Goal: Find specific page/section: Find specific page/section

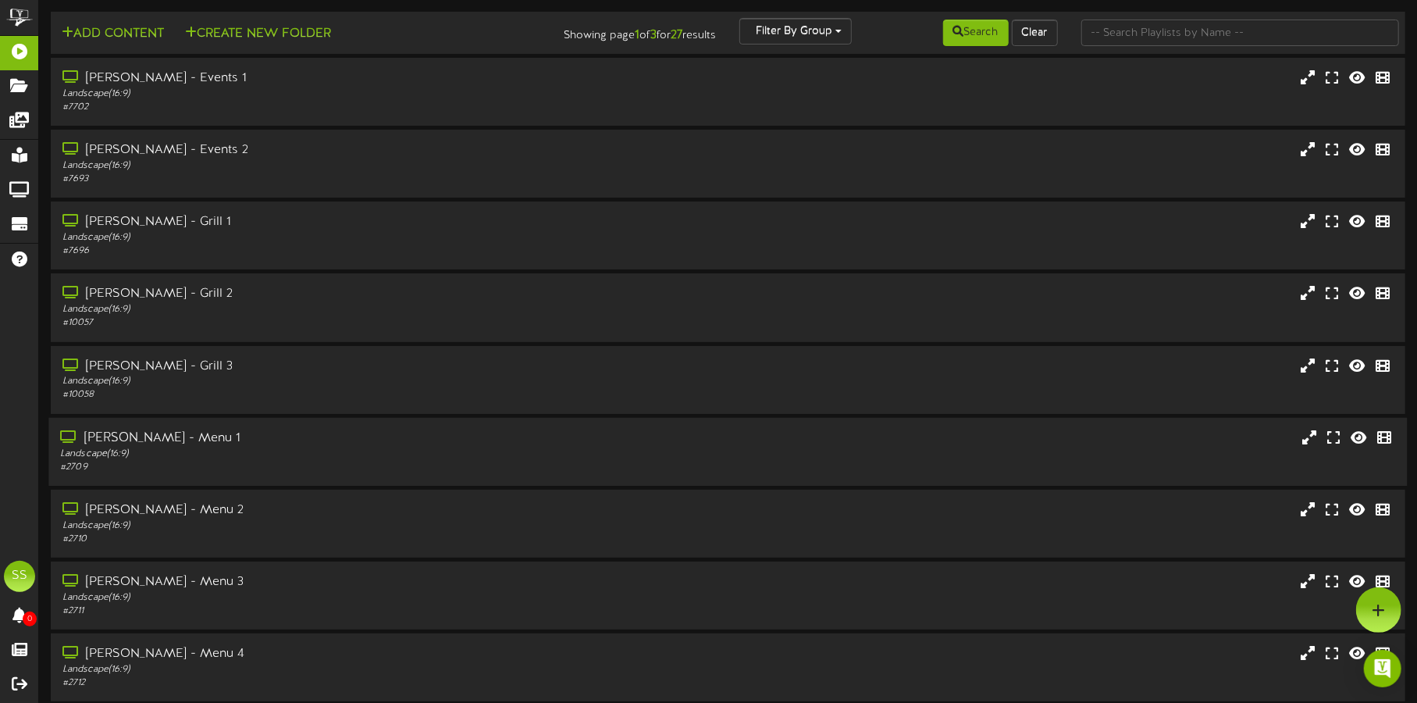
click at [278, 441] on div "[PERSON_NAME] - Menu 1" at bounding box center [331, 438] width 543 height 18
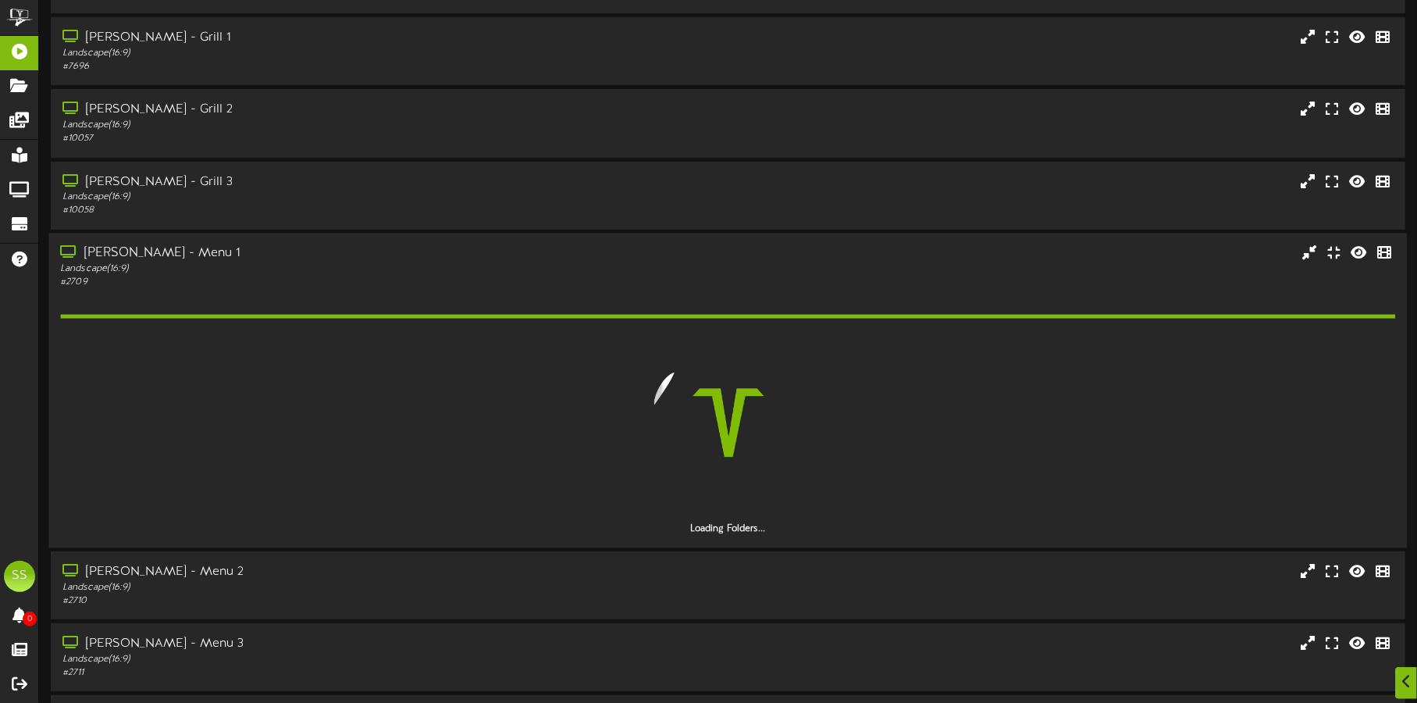
scroll to position [194, 0]
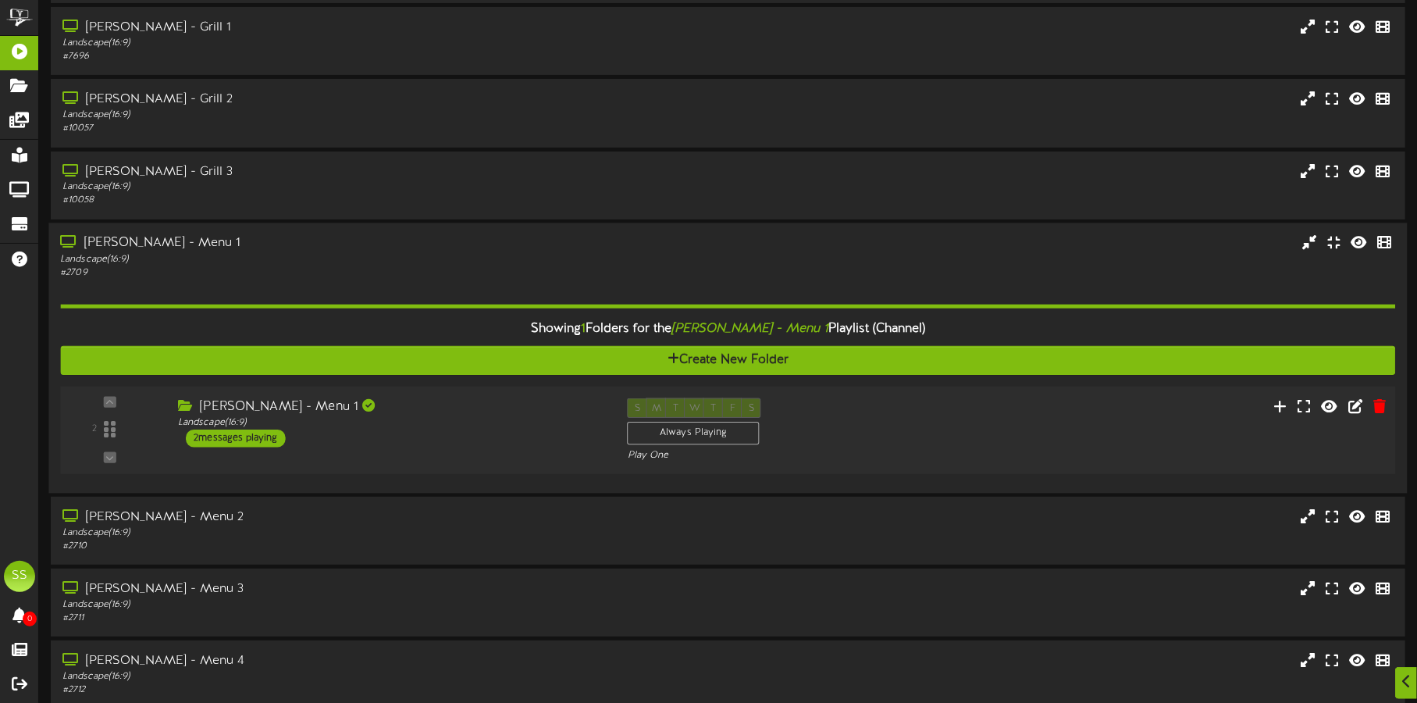
click at [396, 431] on div "[PERSON_NAME] - Menu 1 Landscape ( 16:9 ) 2 messages playing" at bounding box center [391, 421] width 450 height 49
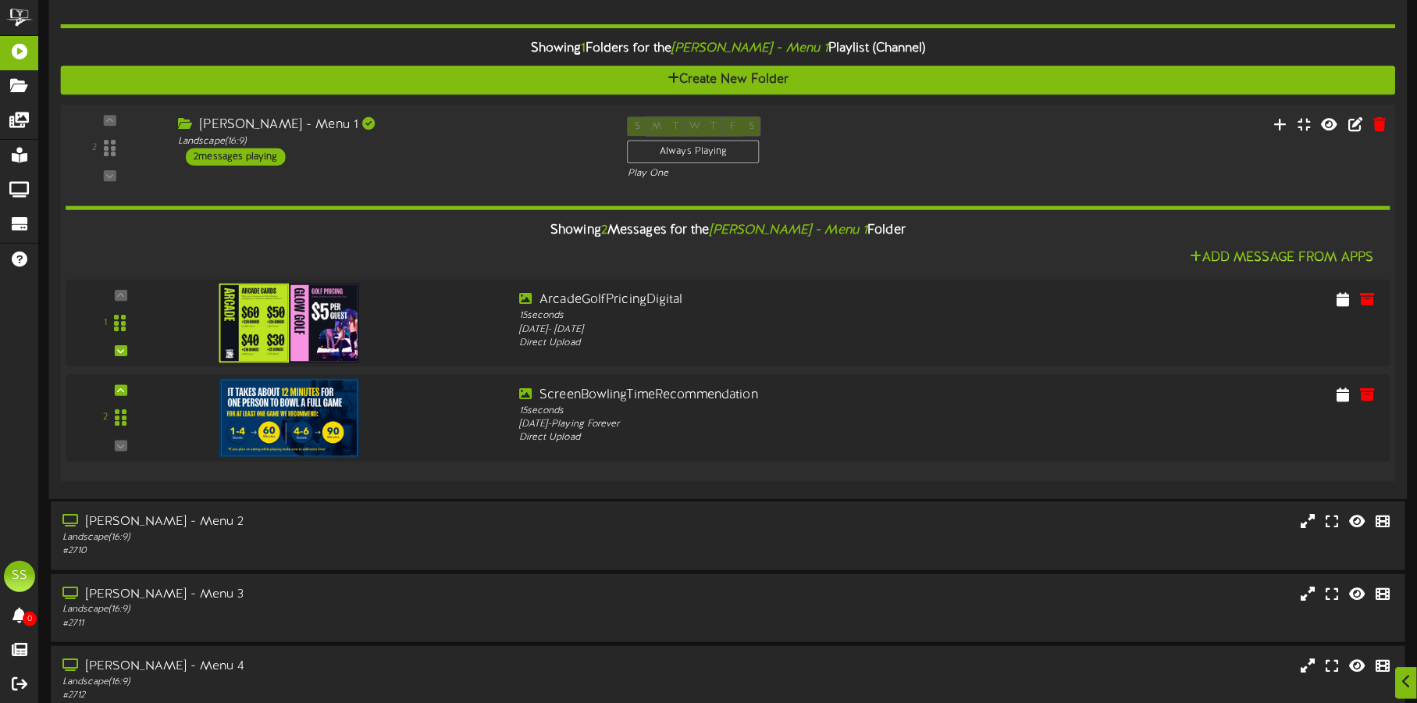
scroll to position [487, 0]
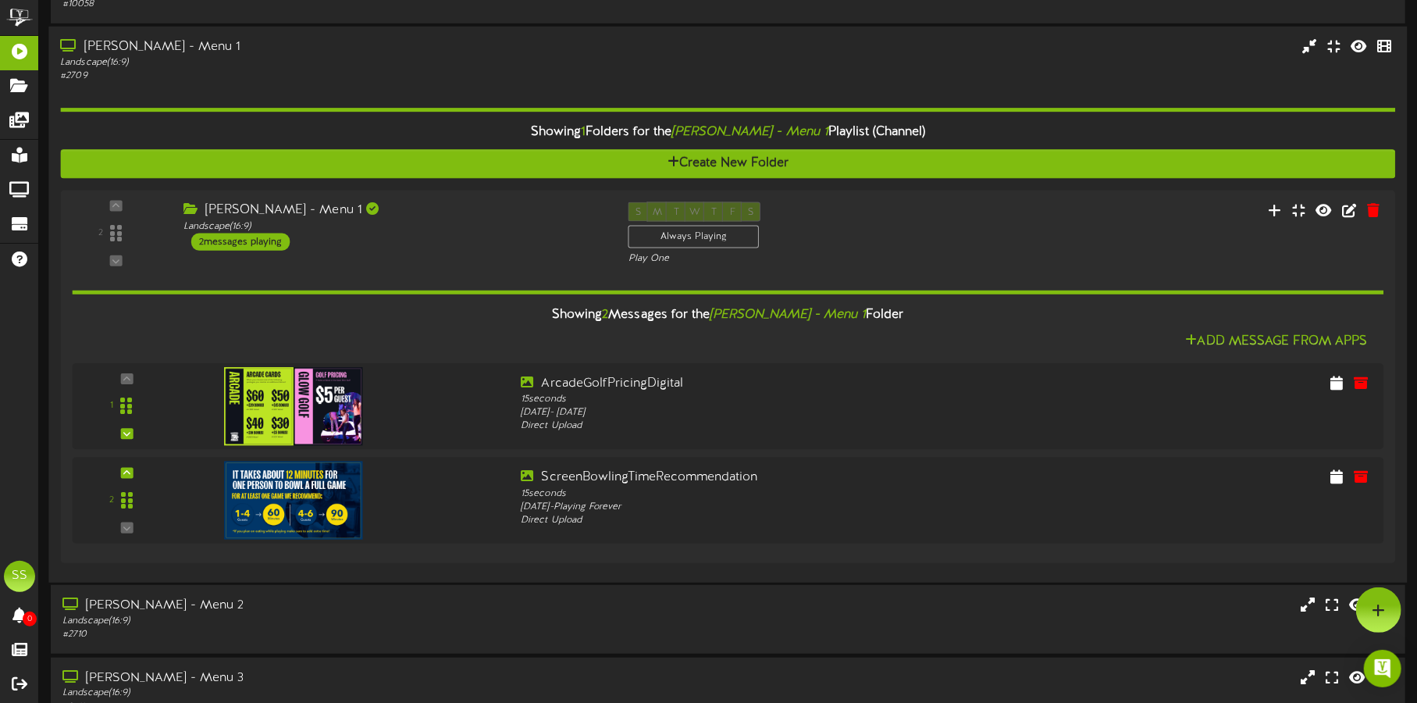
click at [373, 66] on div "Landscape ( 16:9 )" at bounding box center [331, 62] width 543 height 13
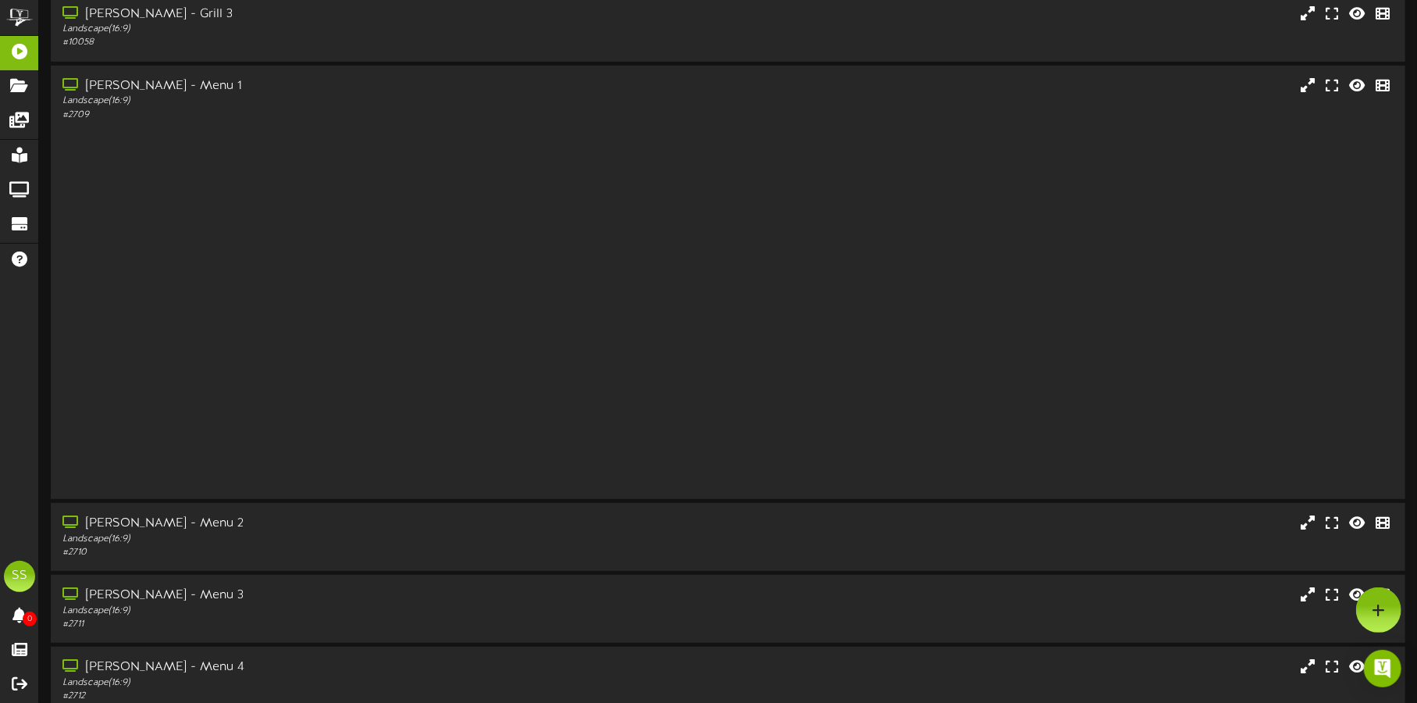
scroll to position [134, 0]
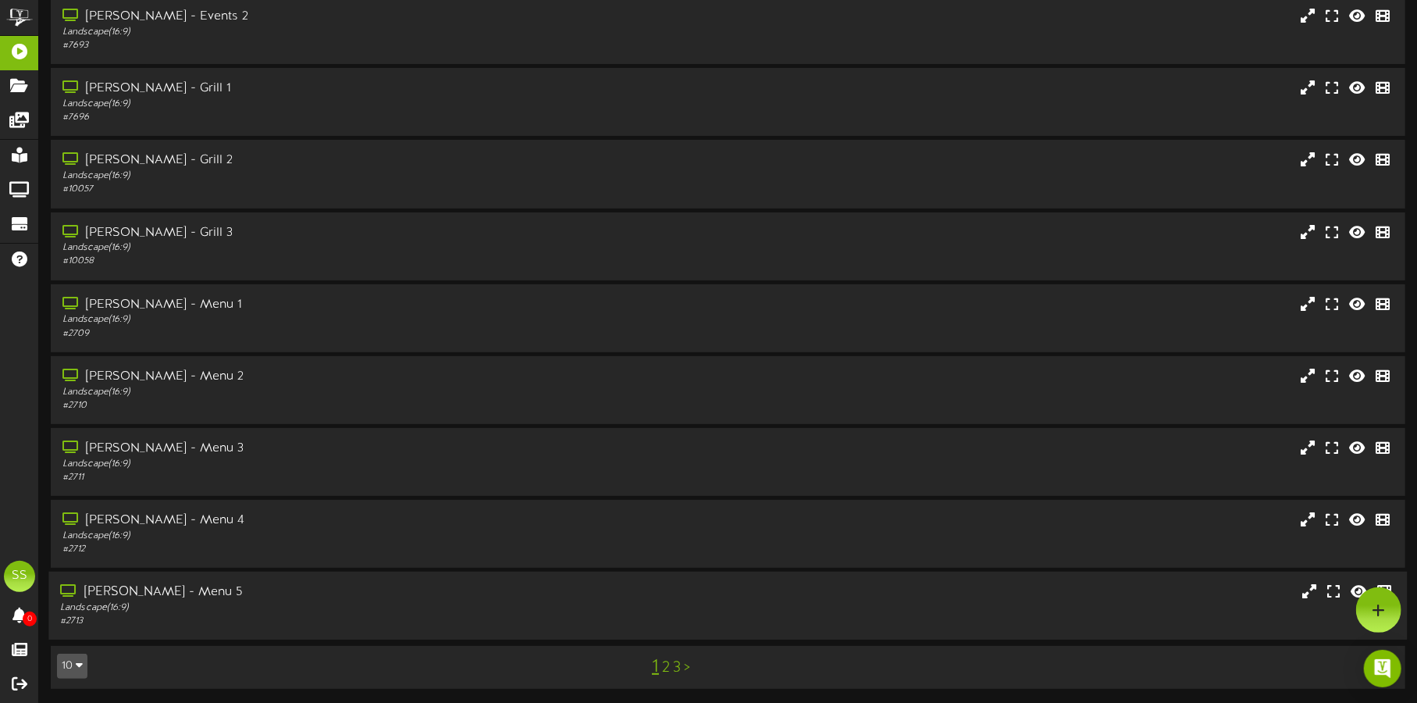
click at [283, 579] on div "[PERSON_NAME] - Menu 5 Landscape ( 16:9 ) # 2713" at bounding box center [727, 606] width 1359 height 68
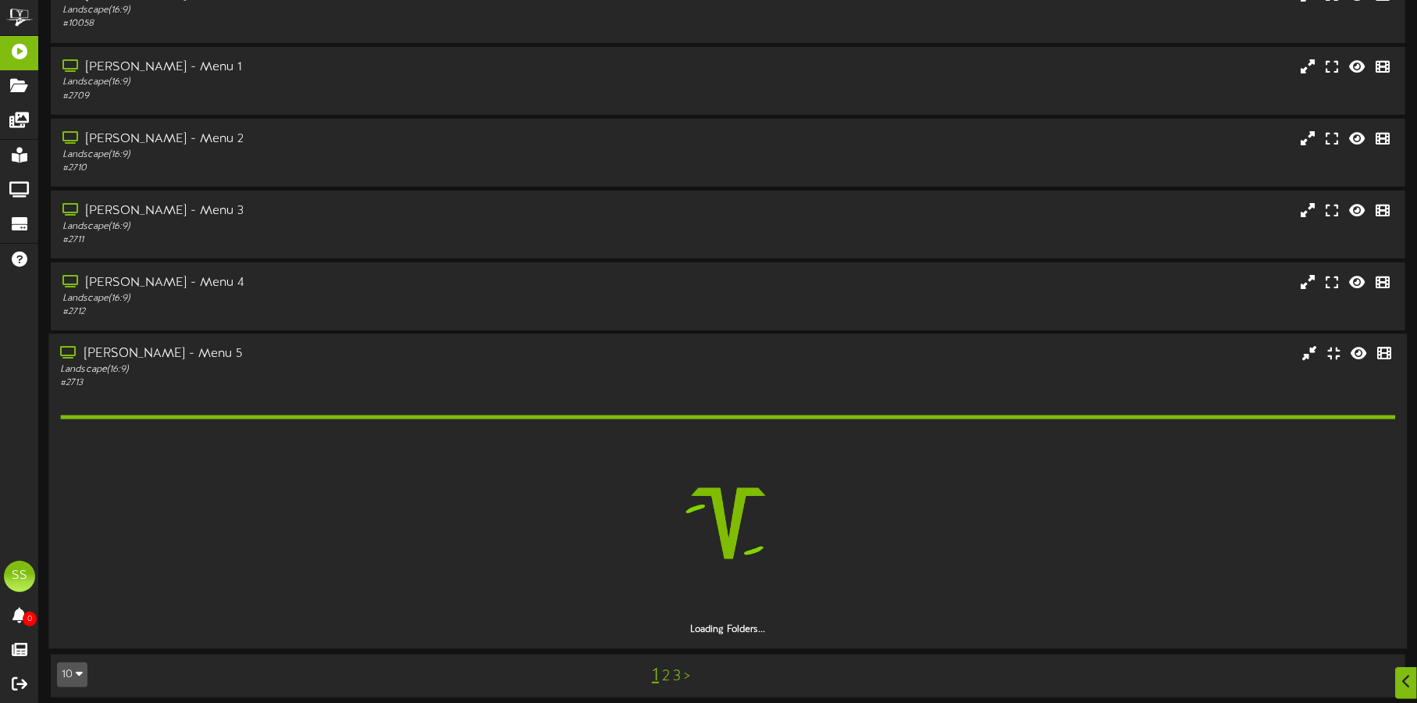
scroll to position [379, 0]
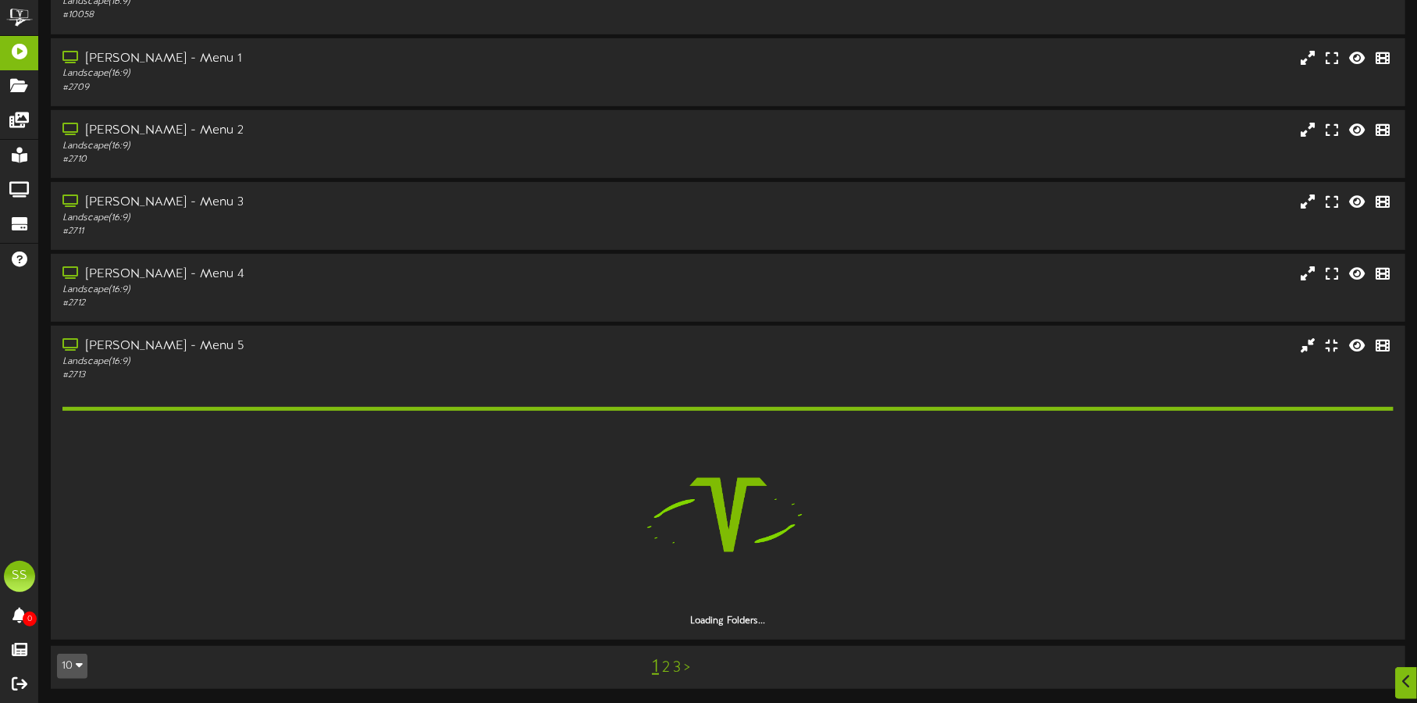
click at [62, 659] on button "10" at bounding box center [72, 666] width 30 height 25
click at [70, 630] on div "100" at bounding box center [73, 635] width 30 height 23
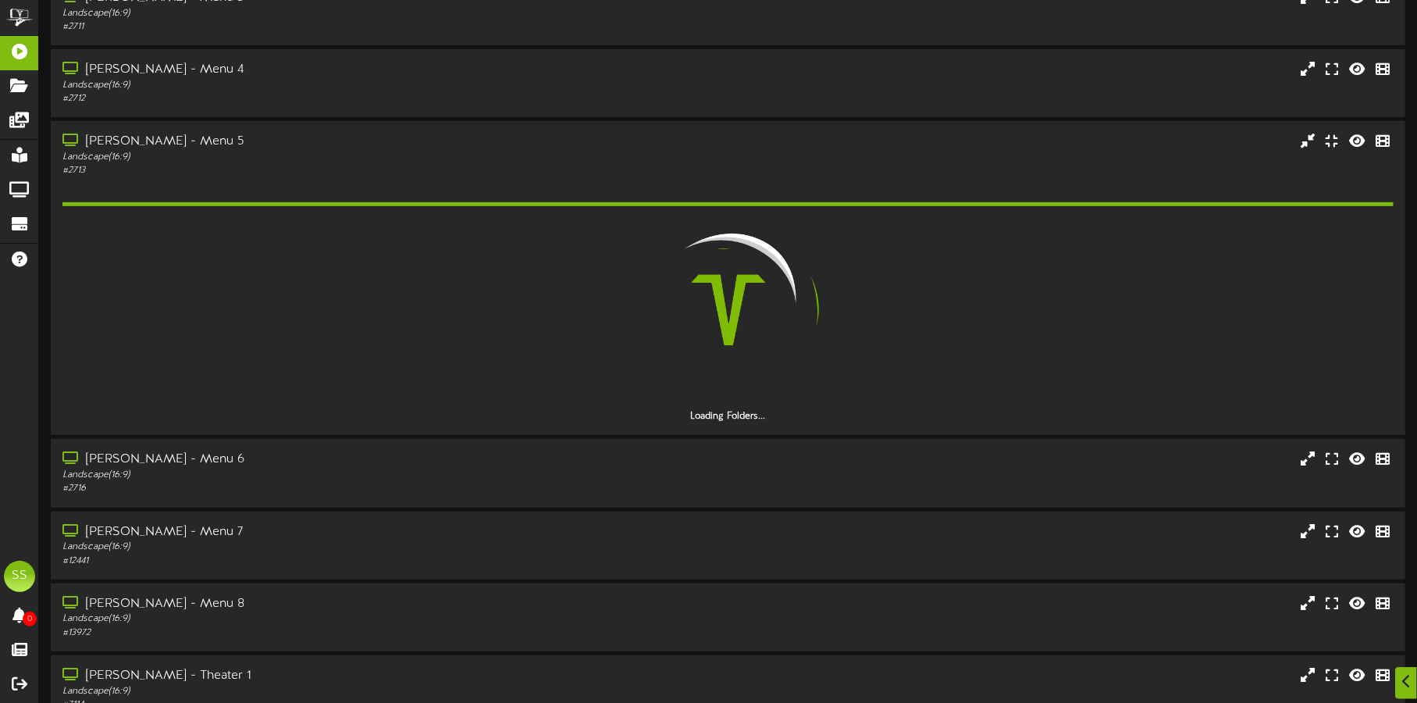
scroll to position [585, 0]
click at [374, 479] on div "Landscape ( 16:9 )" at bounding box center [331, 474] width 543 height 13
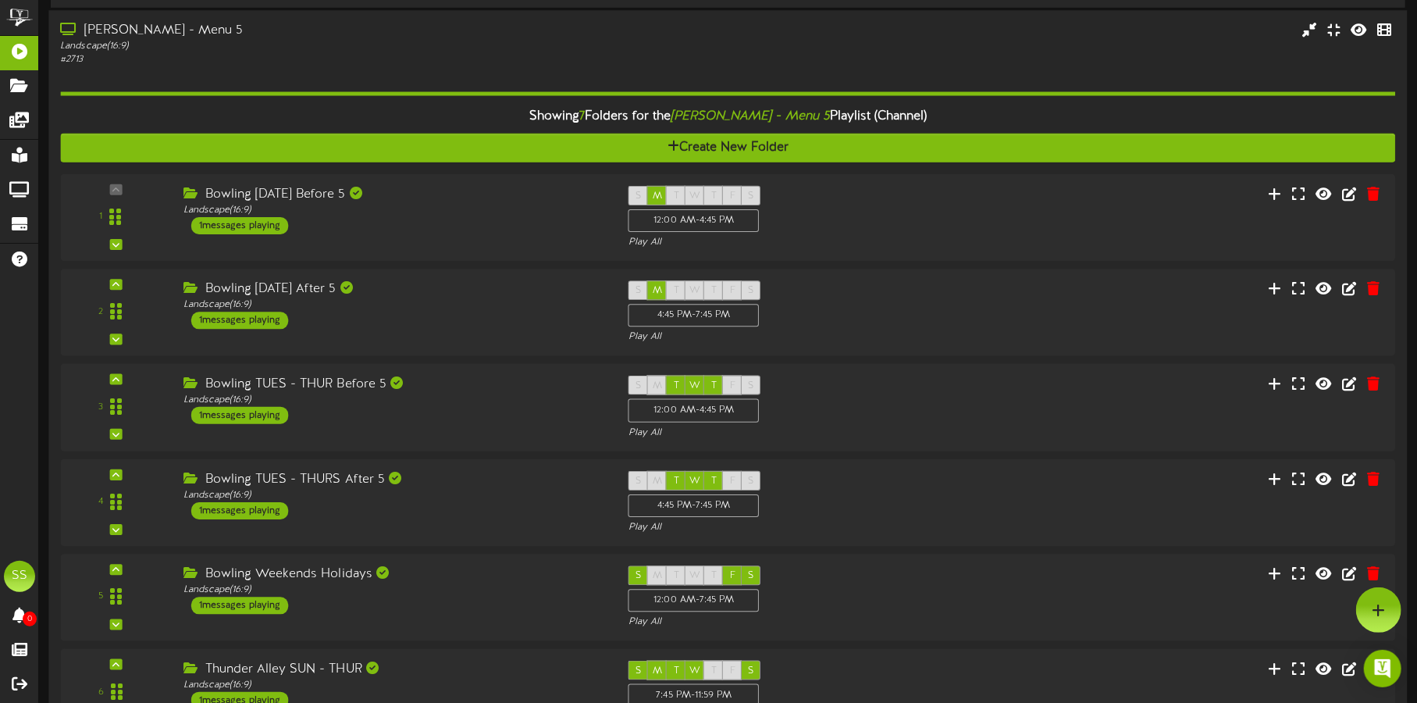
scroll to position [487, 0]
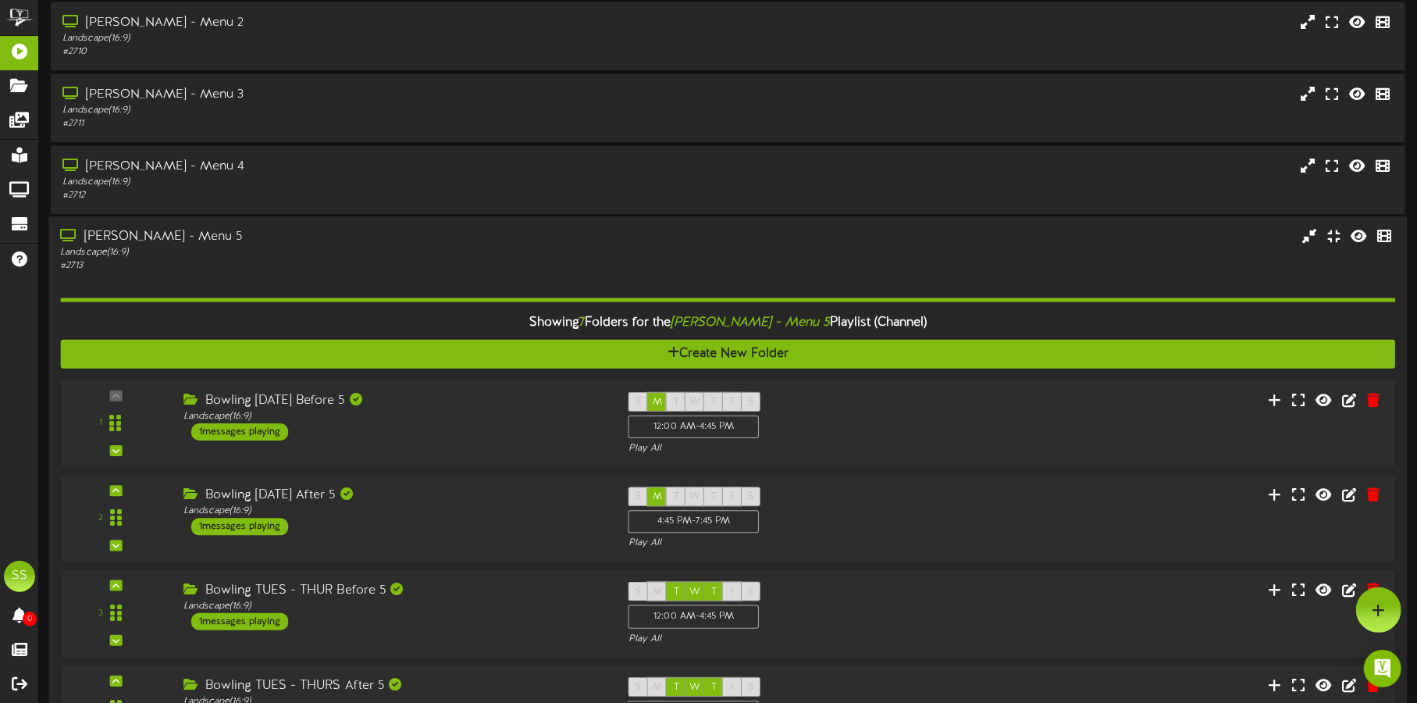
click at [358, 248] on div "Landscape ( 16:9 )" at bounding box center [331, 252] width 543 height 13
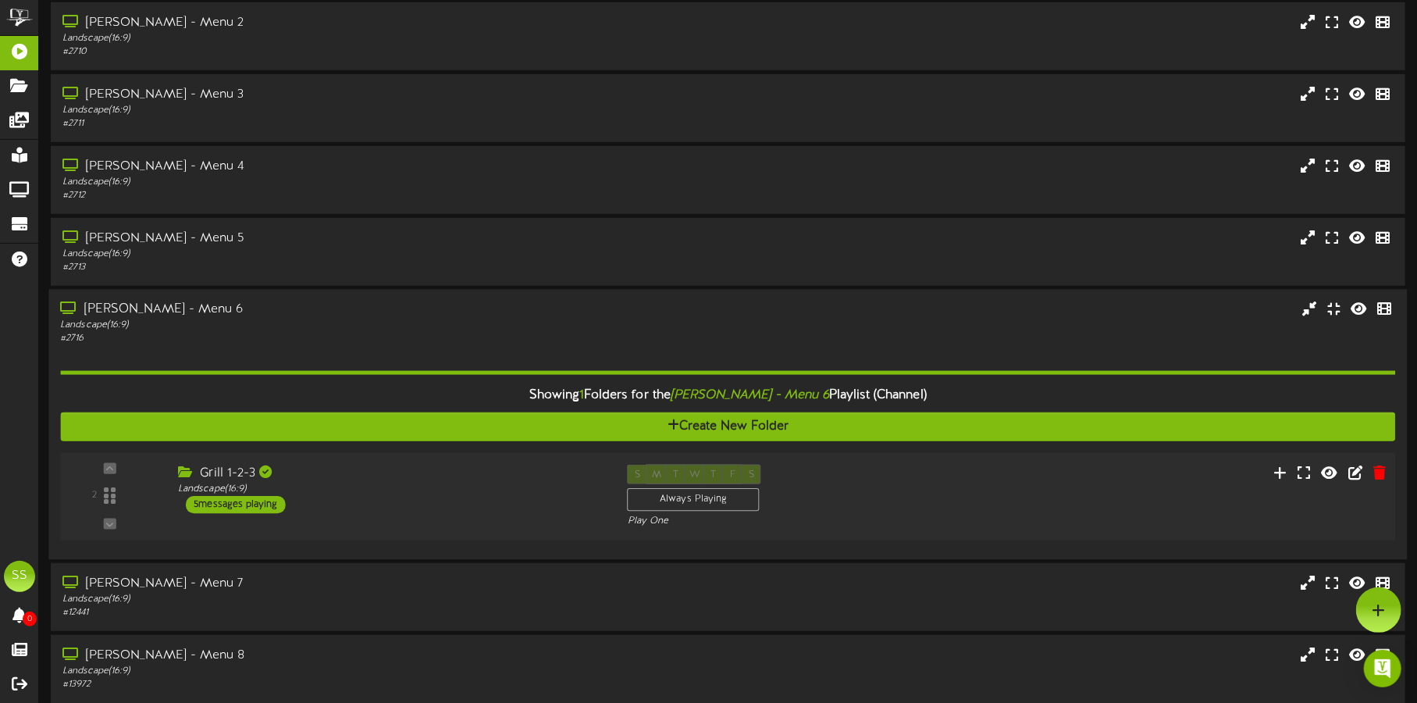
click at [387, 497] on div "Grill 1-2-3 Landscape ( 16:9 ) 5 messages playing" at bounding box center [391, 489] width 450 height 49
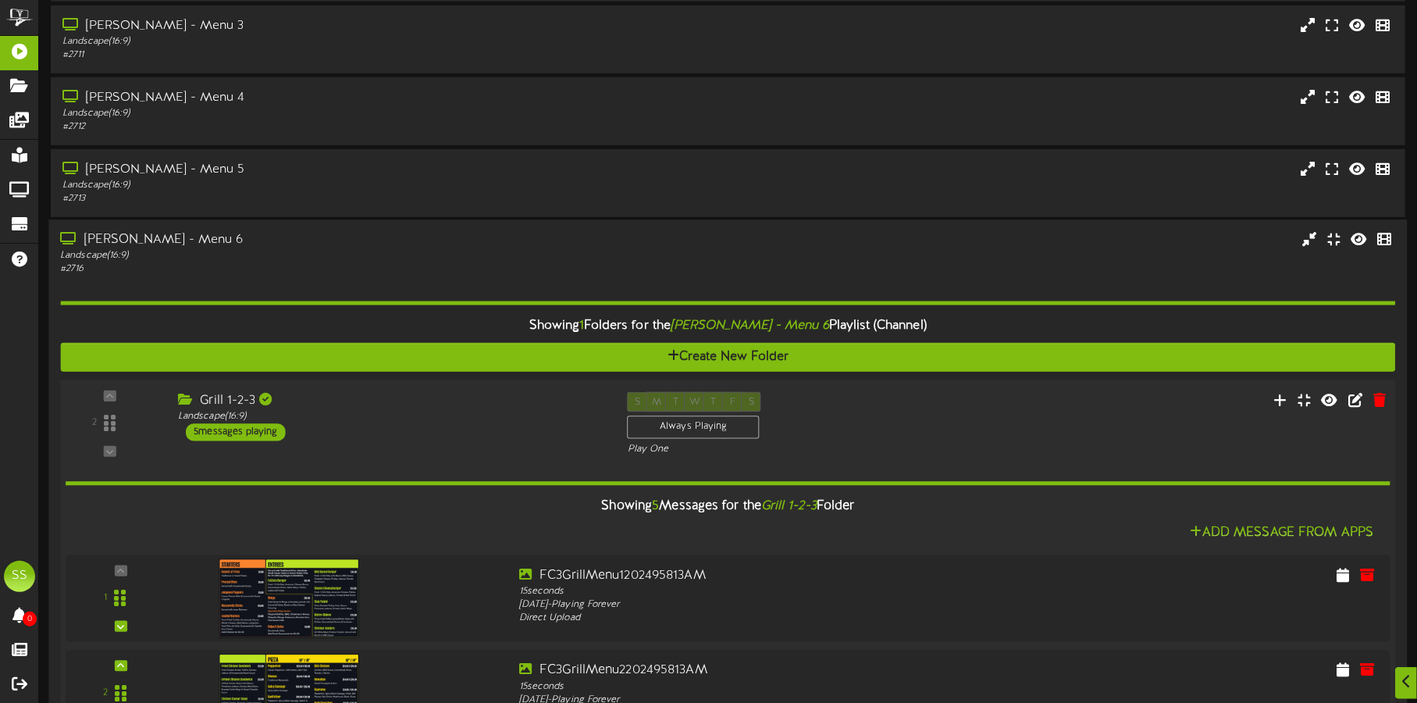
scroll to position [585, 0]
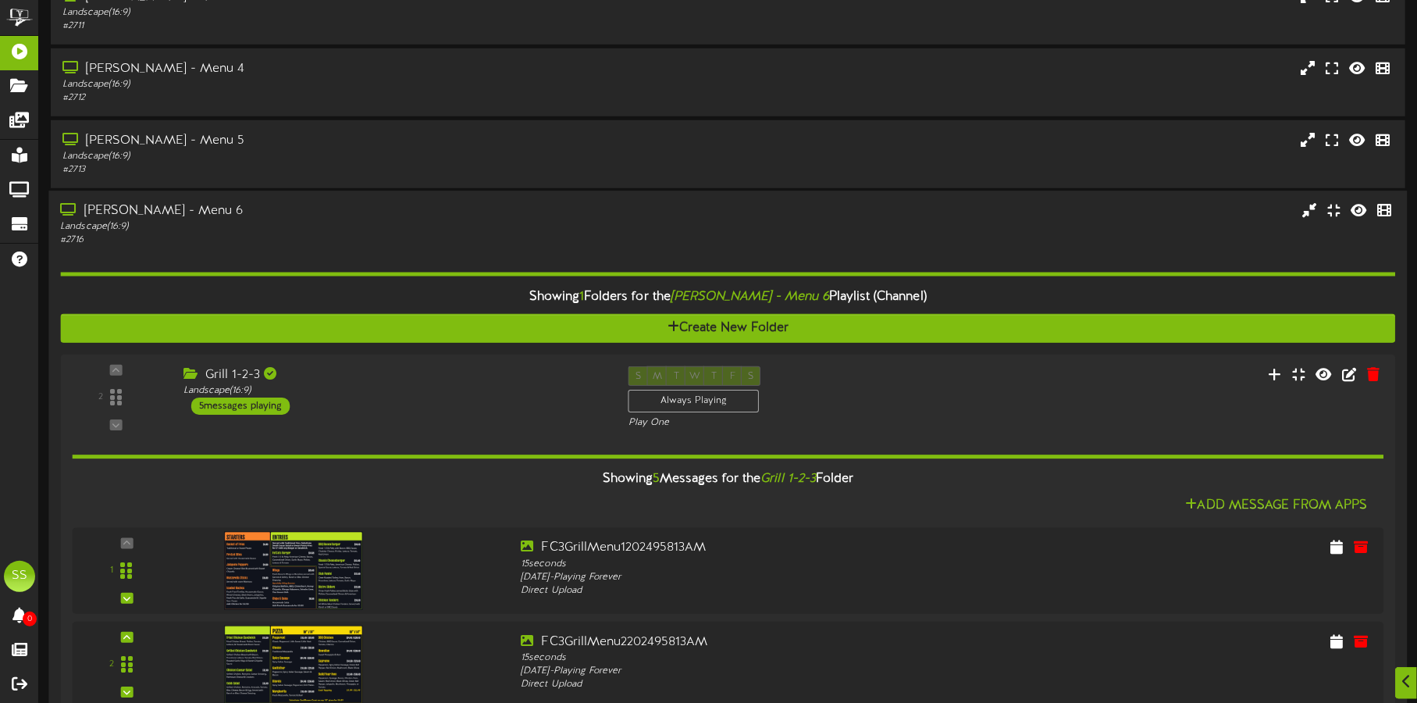
click at [387, 235] on div "# 2716" at bounding box center [331, 240] width 543 height 13
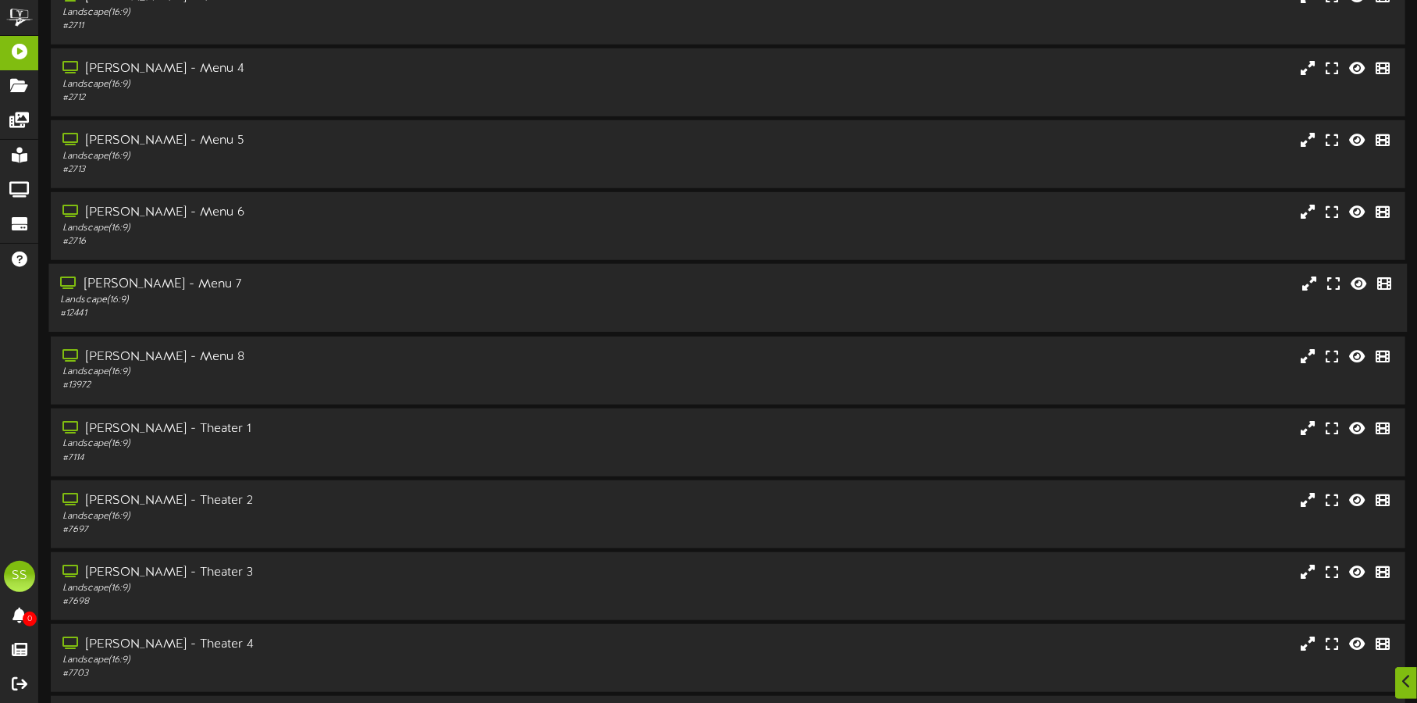
click at [385, 294] on div "Landscape ( 16:9 )" at bounding box center [331, 300] width 543 height 13
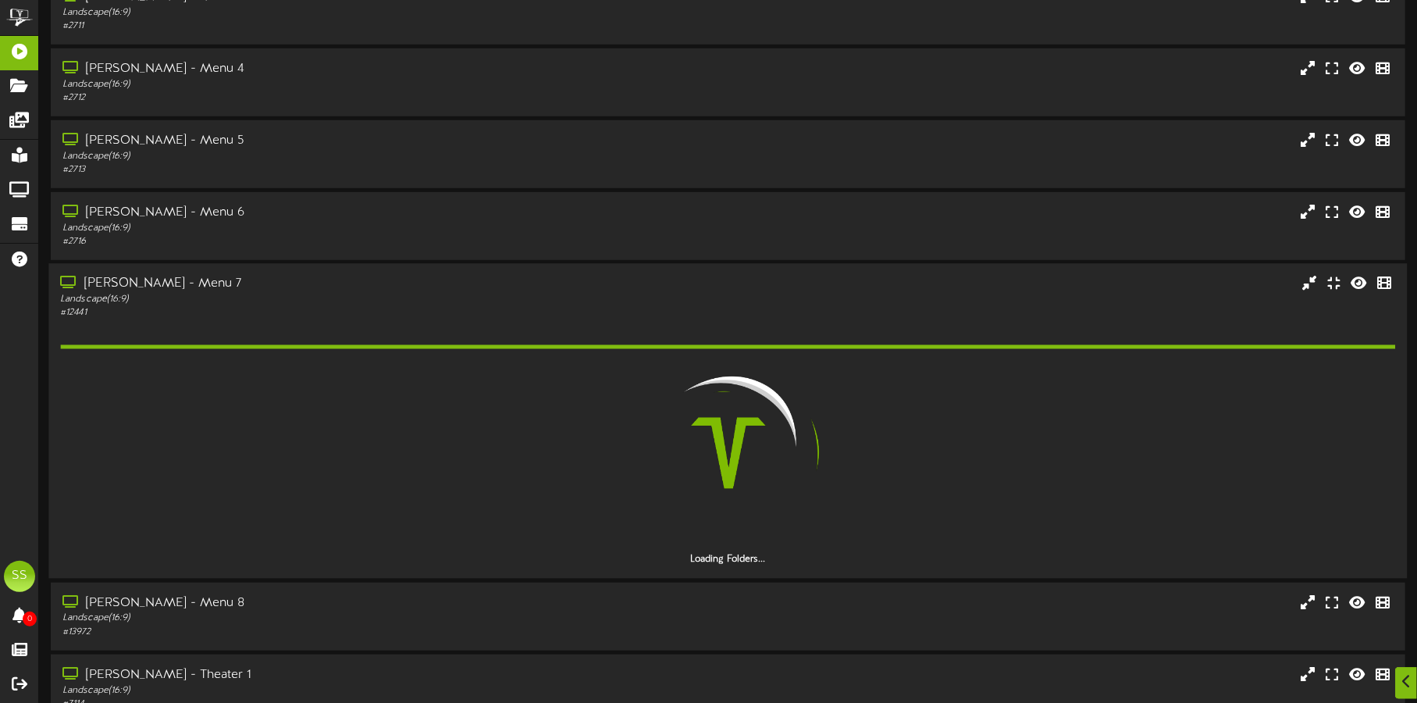
scroll to position [682, 0]
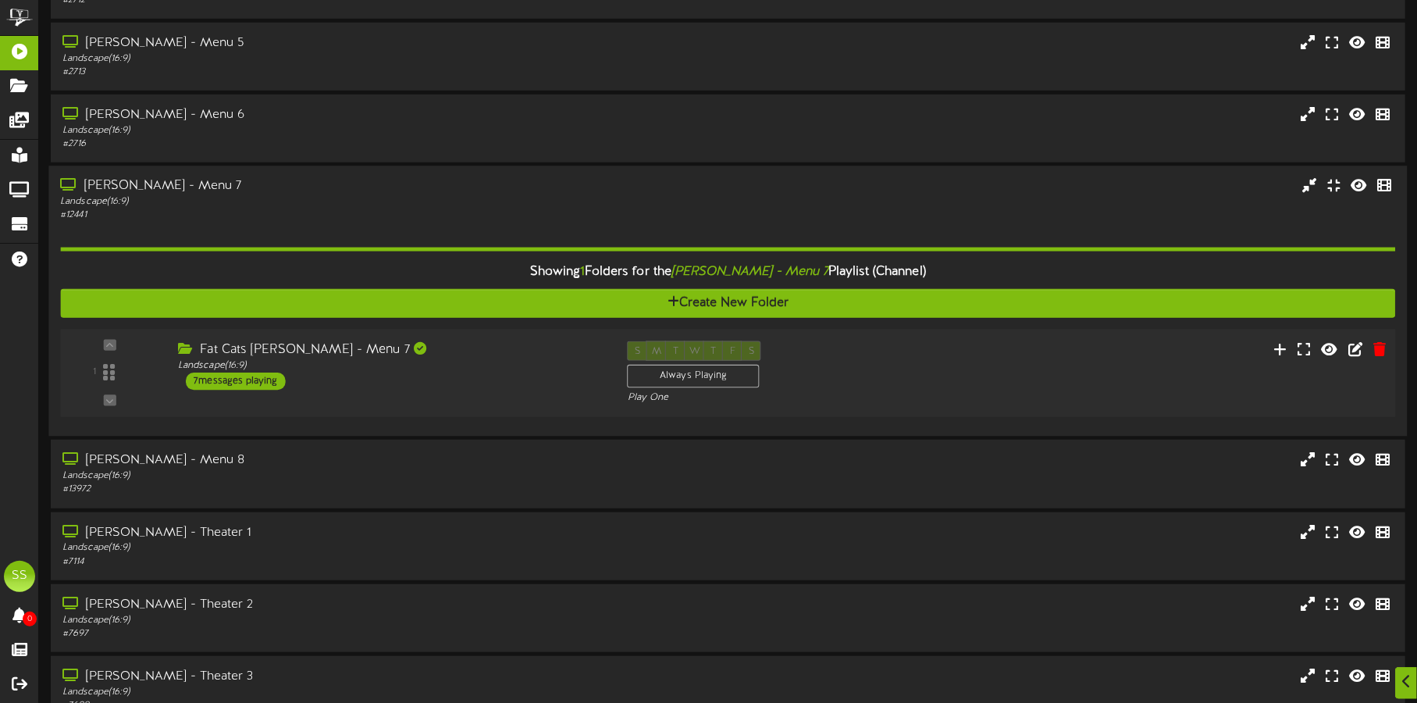
click at [468, 394] on div "1 ( 16:9" at bounding box center [728, 373] width 1348 height 64
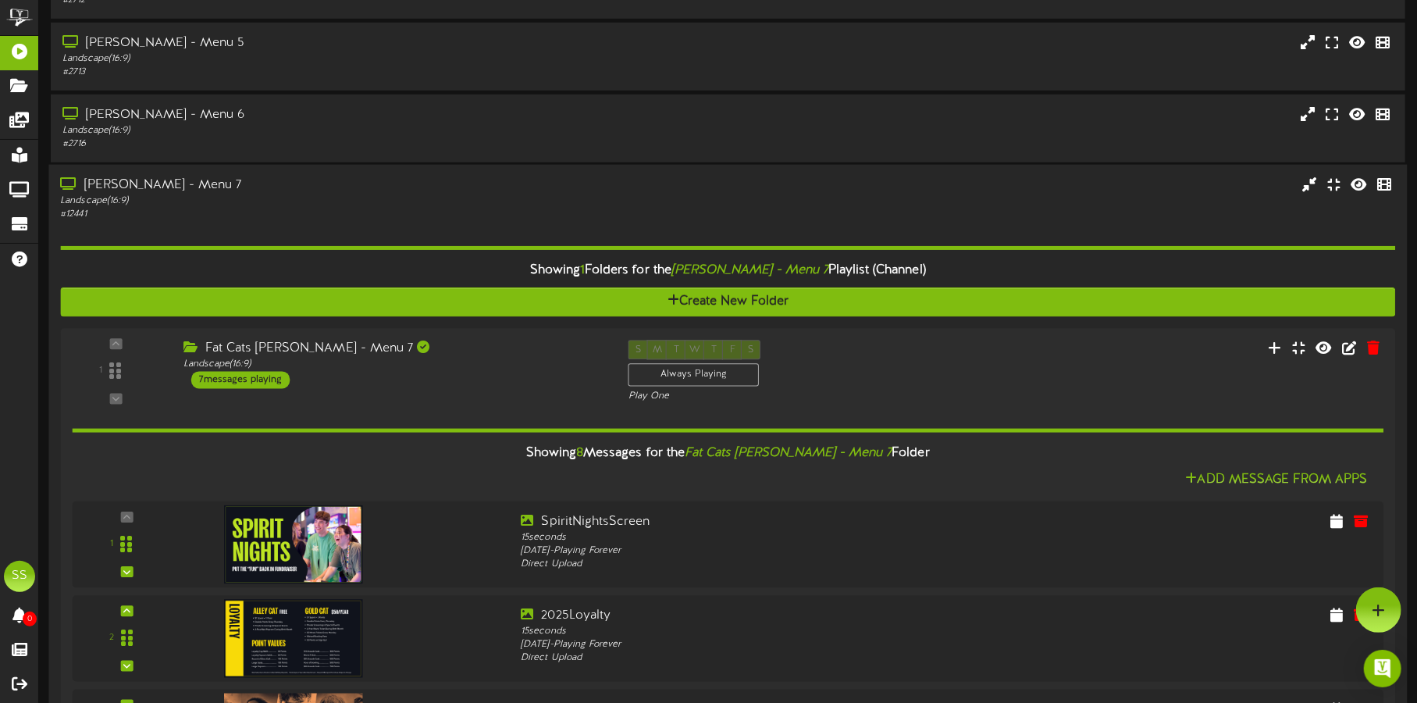
click at [426, 191] on div "[PERSON_NAME] - Menu 7" at bounding box center [331, 185] width 543 height 18
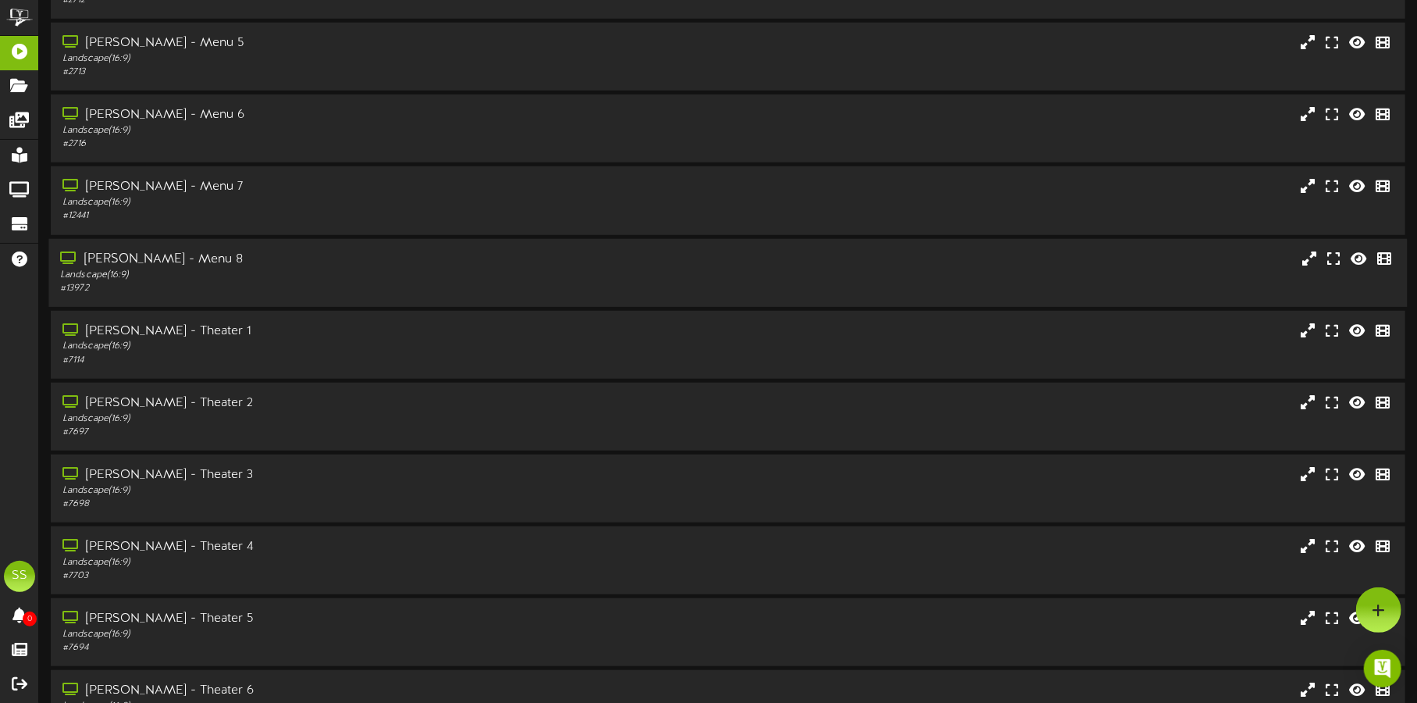
click at [420, 262] on div "[PERSON_NAME] - Menu 8" at bounding box center [331, 259] width 543 height 18
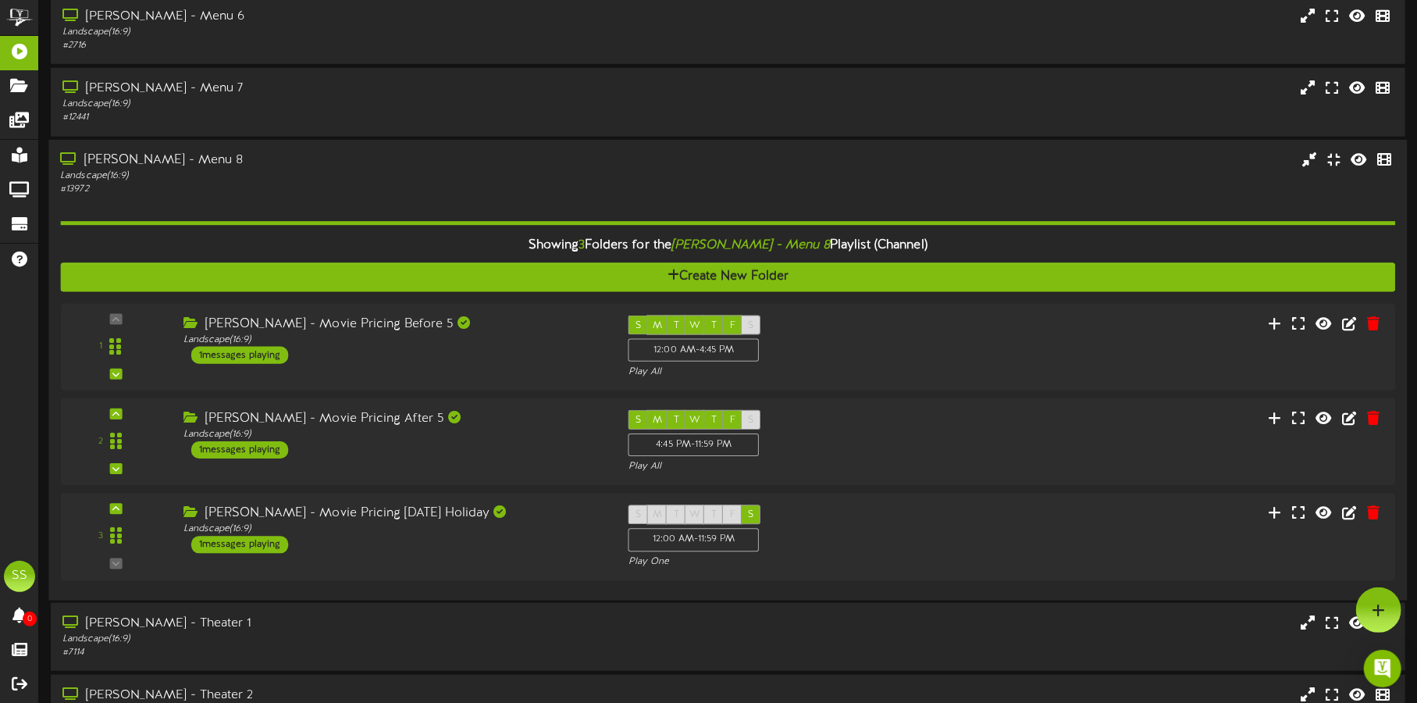
click at [373, 192] on div "# 13972" at bounding box center [331, 189] width 543 height 13
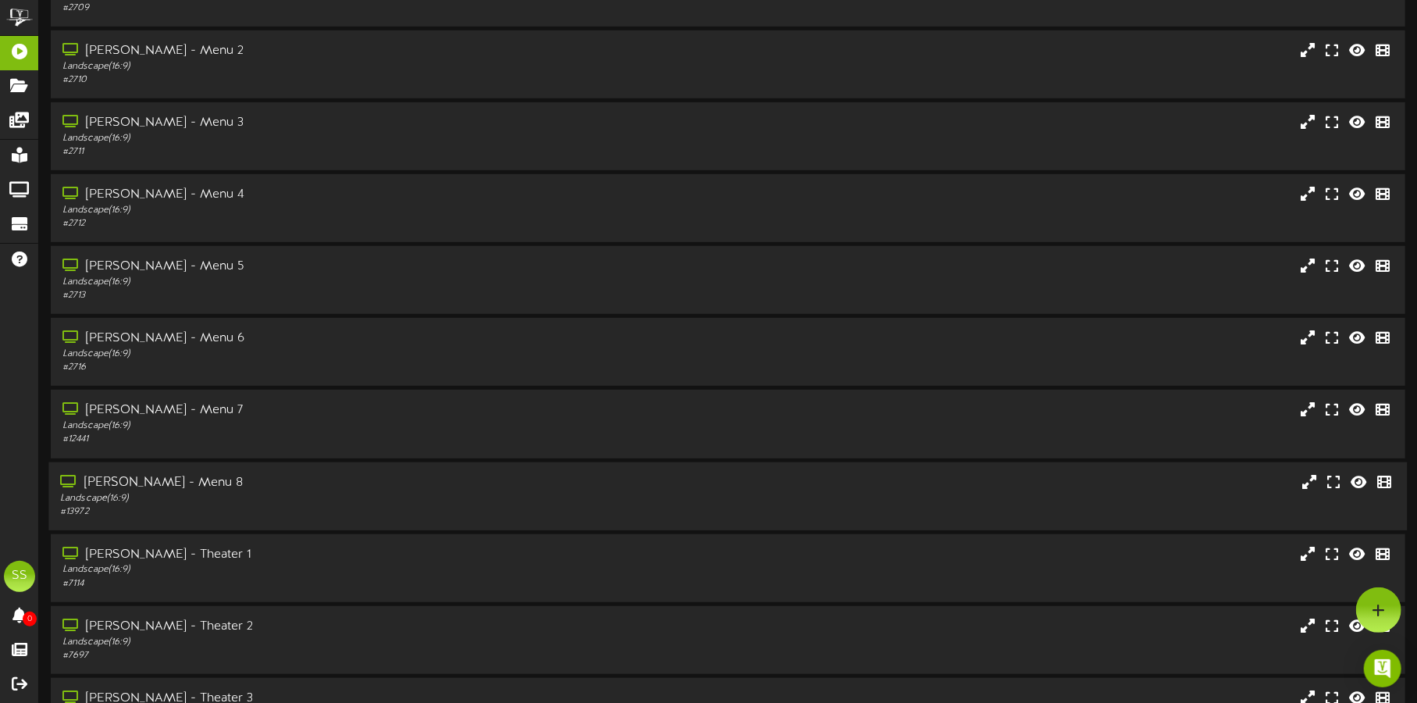
scroll to position [390, 0]
click at [393, 149] on div "# 2710" at bounding box center [331, 148] width 543 height 13
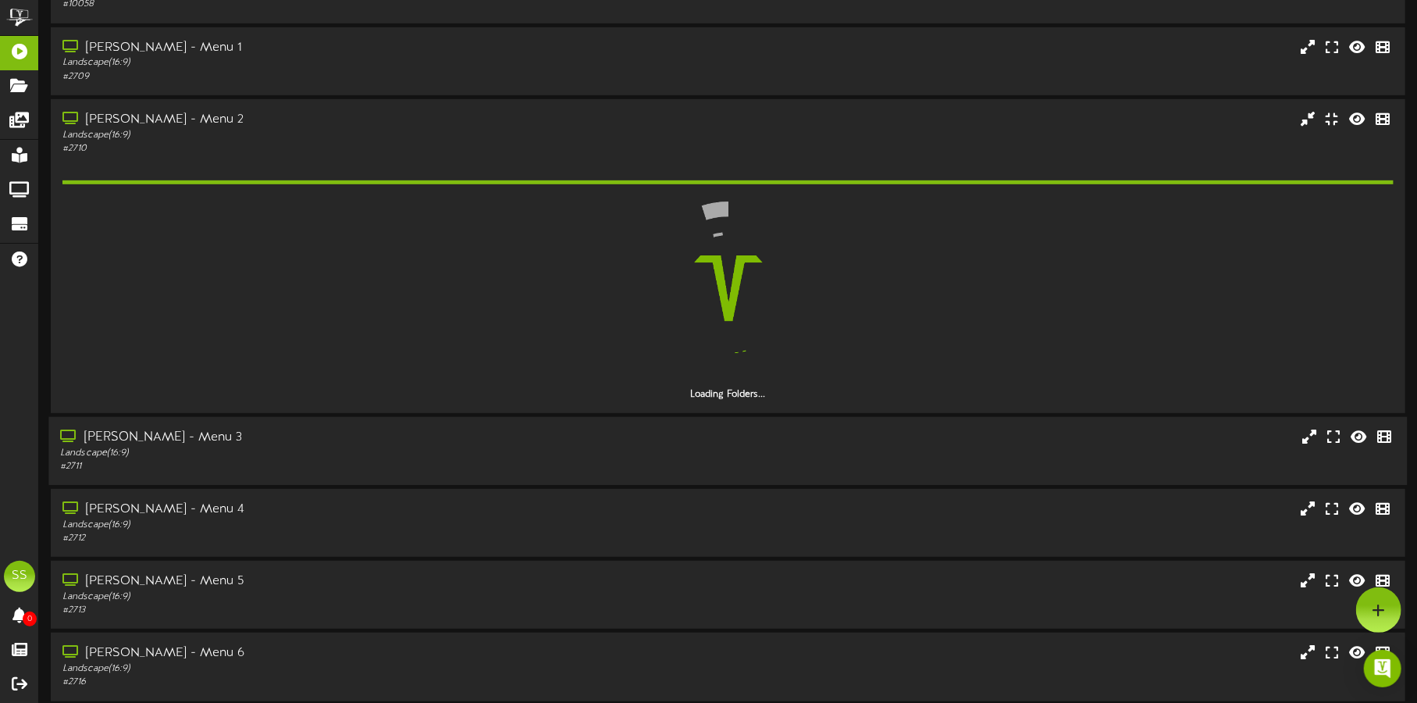
click at [407, 460] on div "# 2711" at bounding box center [331, 466] width 543 height 13
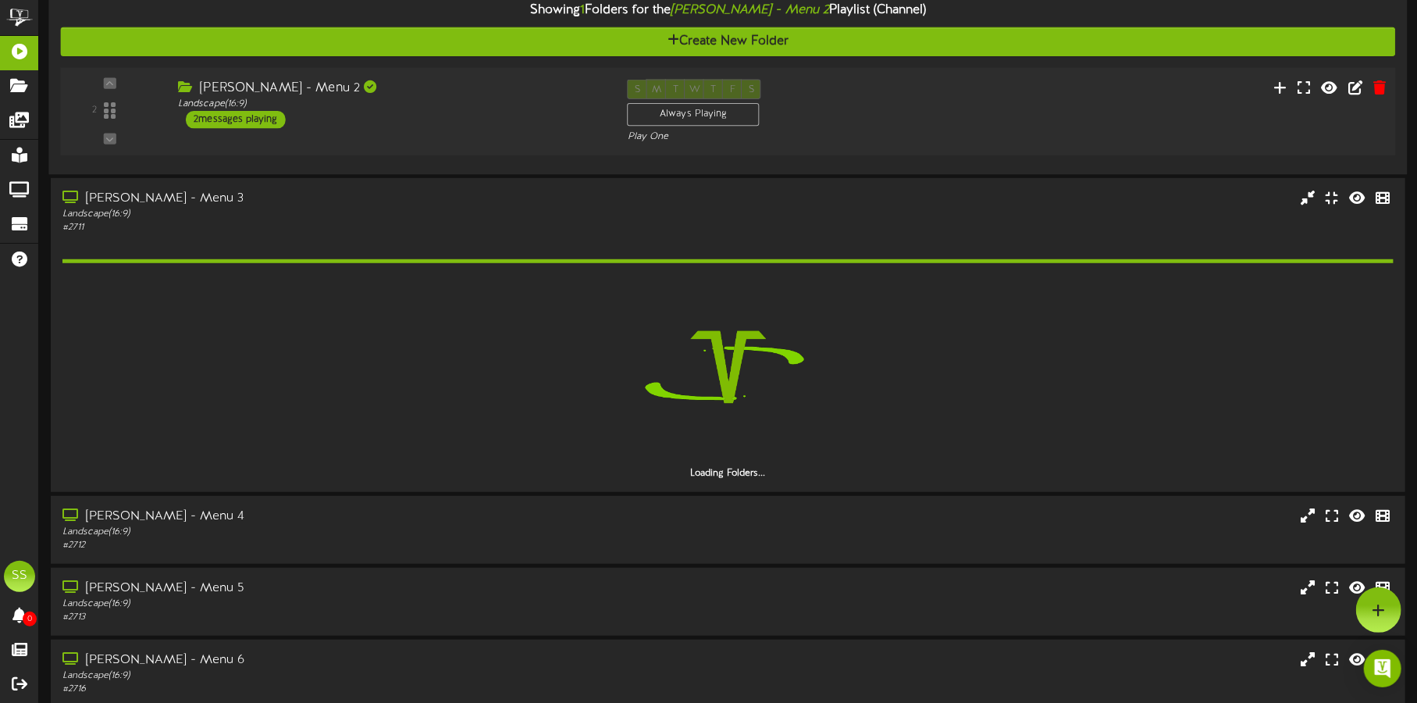
click at [502, 130] on div "2 ( 16:9" at bounding box center [728, 111] width 1348 height 64
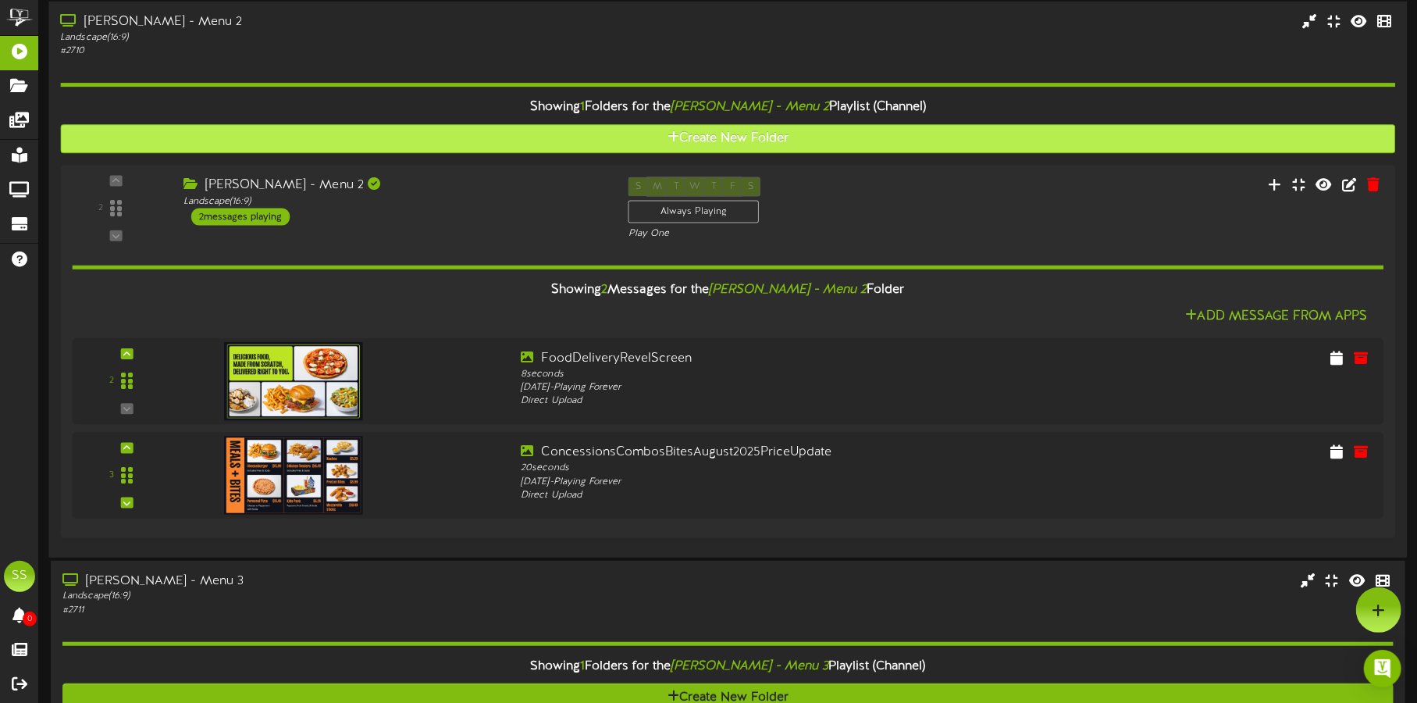
scroll to position [390, 0]
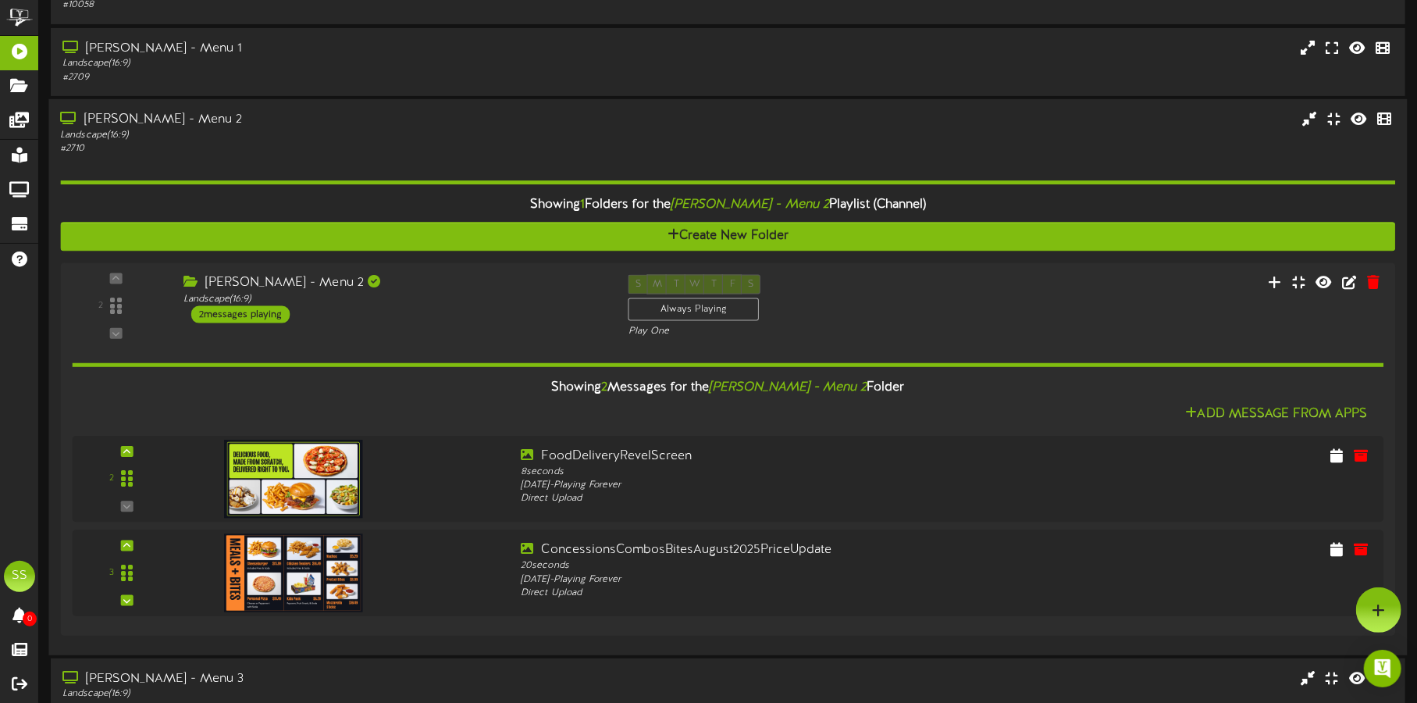
click at [446, 140] on div "Landscape ( 16:9 )" at bounding box center [331, 135] width 543 height 13
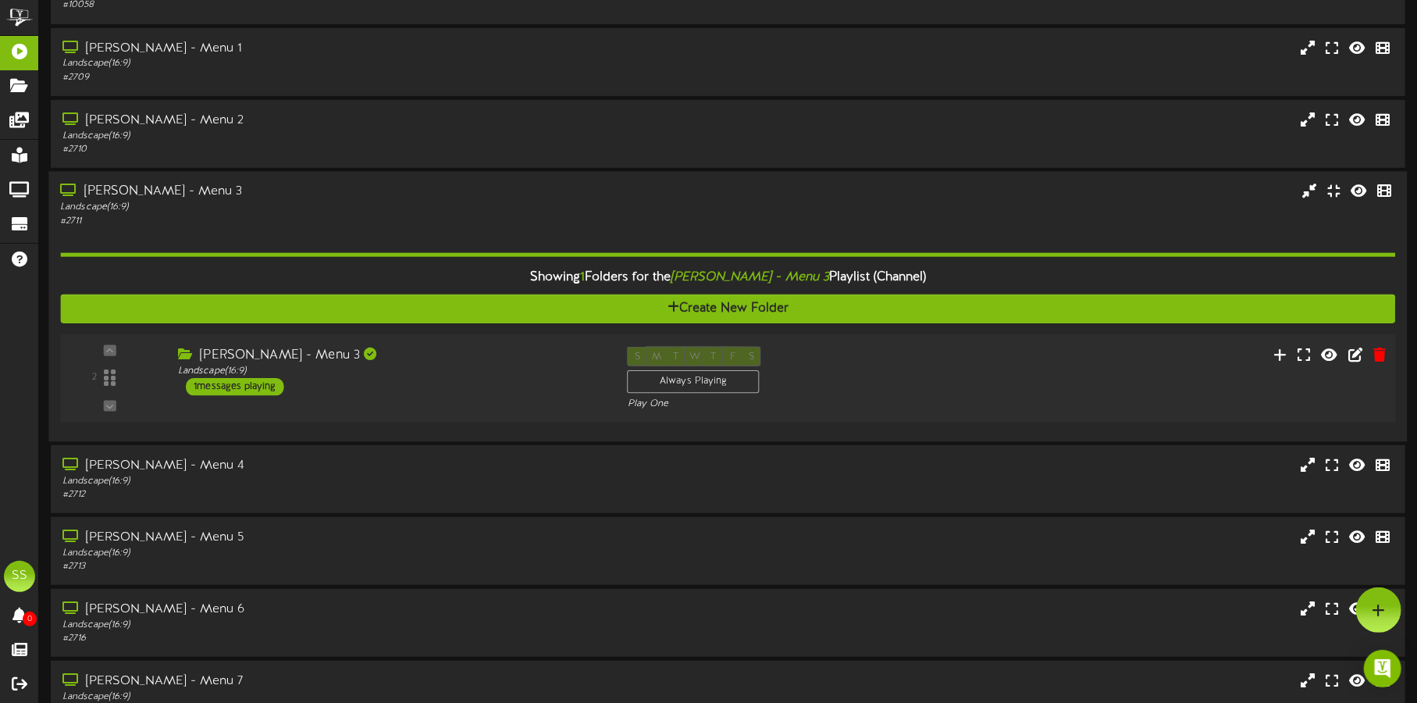
click at [415, 383] on div "[PERSON_NAME] - Menu 3 Landscape ( 16:9 ) 1 messages playing" at bounding box center [391, 370] width 450 height 49
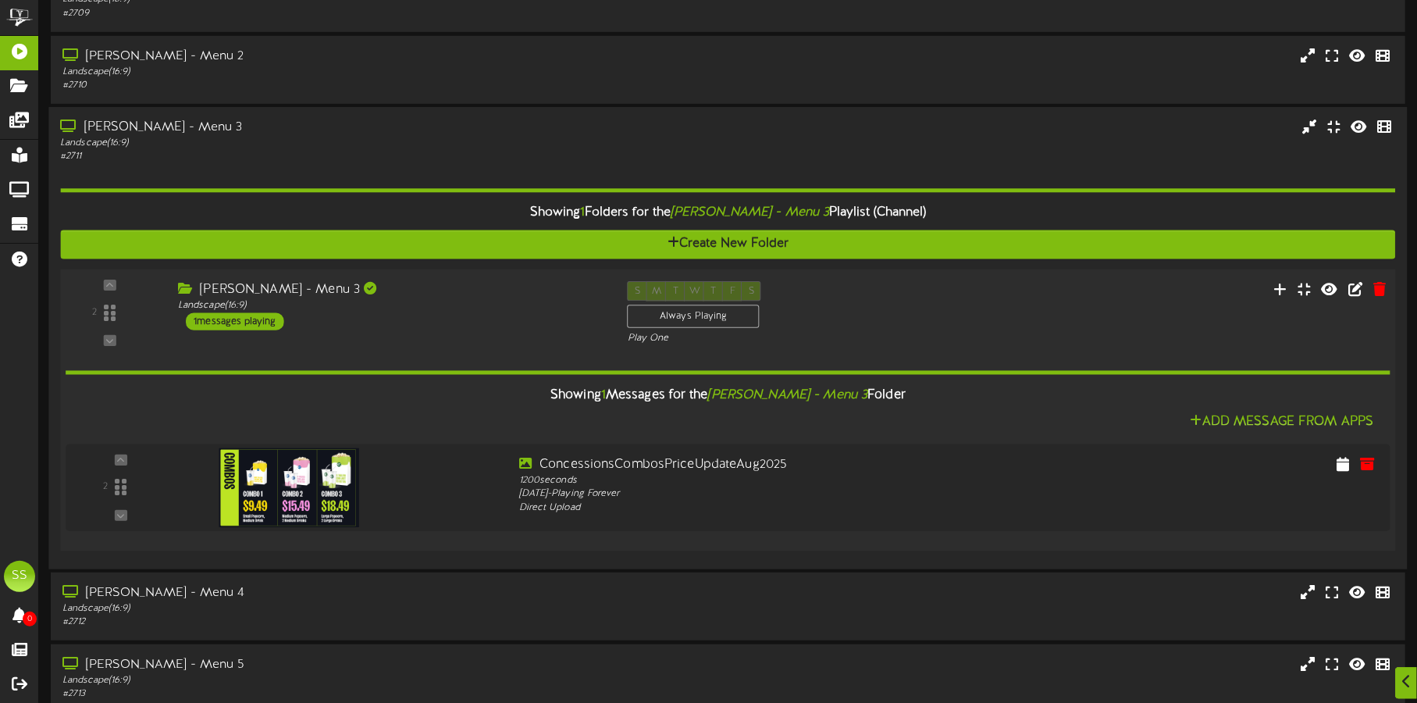
scroll to position [486, 0]
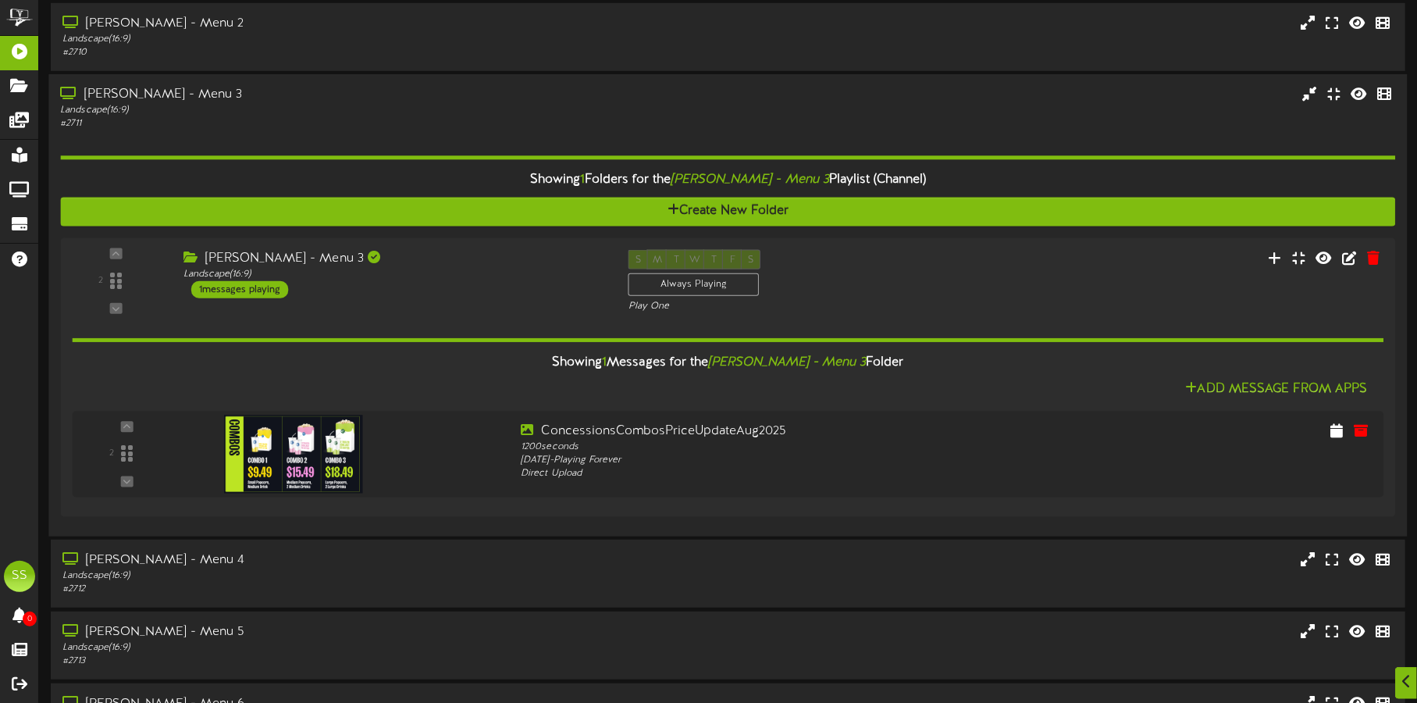
click at [422, 118] on div "# 2711" at bounding box center [331, 123] width 543 height 13
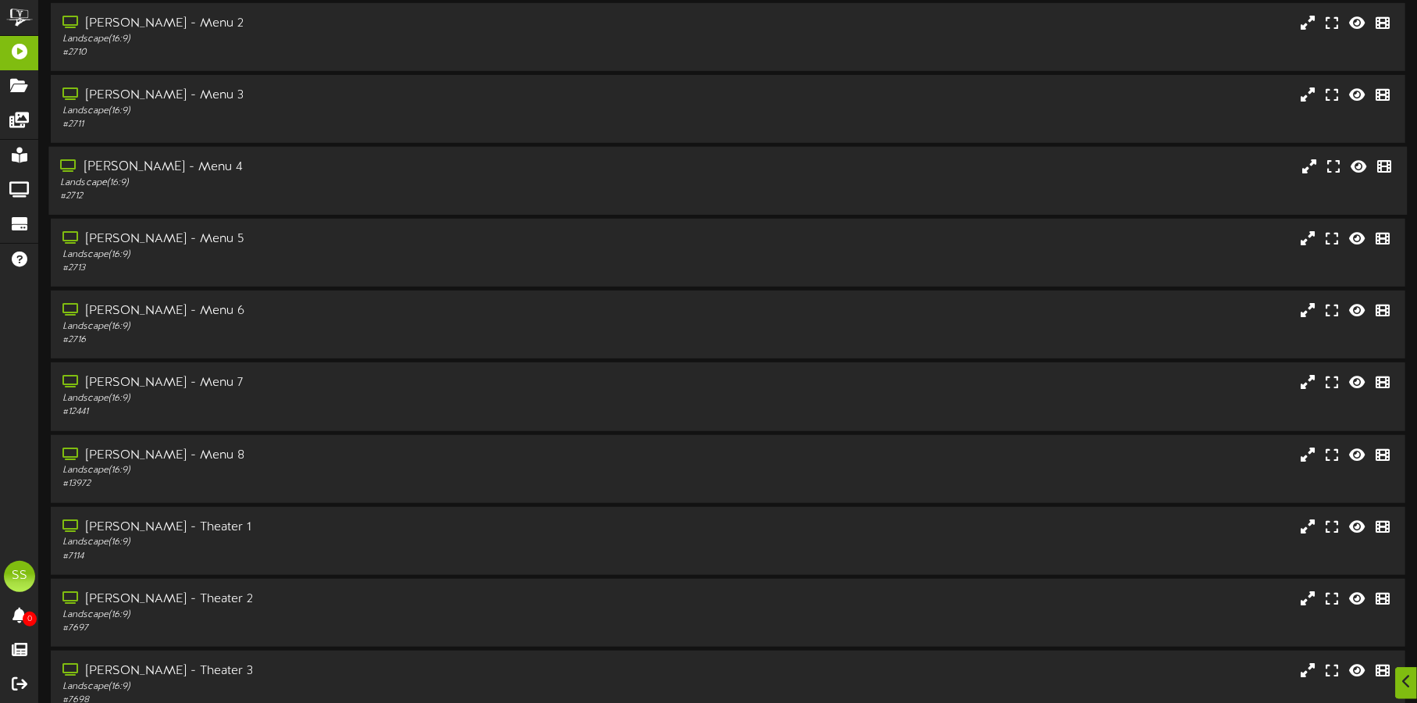
click at [408, 187] on div "Landscape ( 16:9 )" at bounding box center [331, 182] width 543 height 13
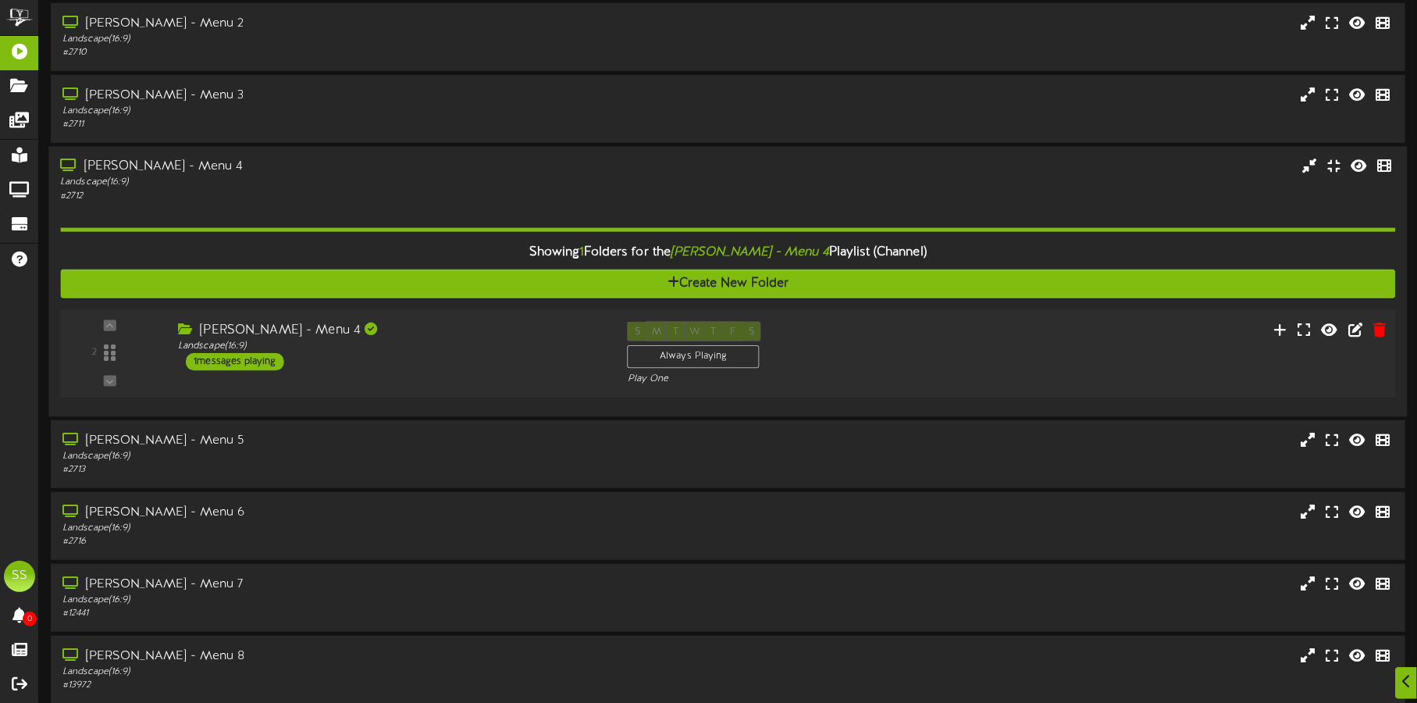
click at [470, 368] on div "[PERSON_NAME] - Menu 4 Landscape ( 16:9 ) 1 messages playing" at bounding box center [391, 346] width 450 height 49
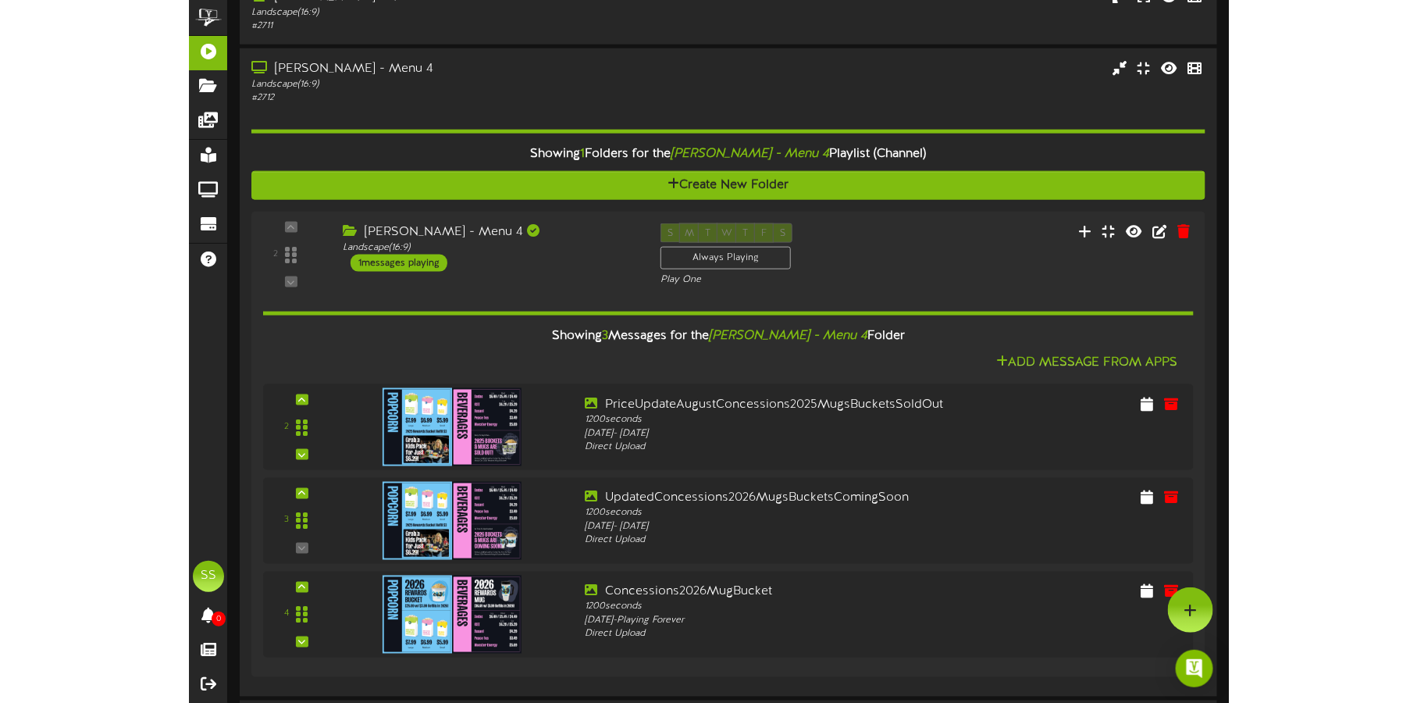
scroll to position [584, 0]
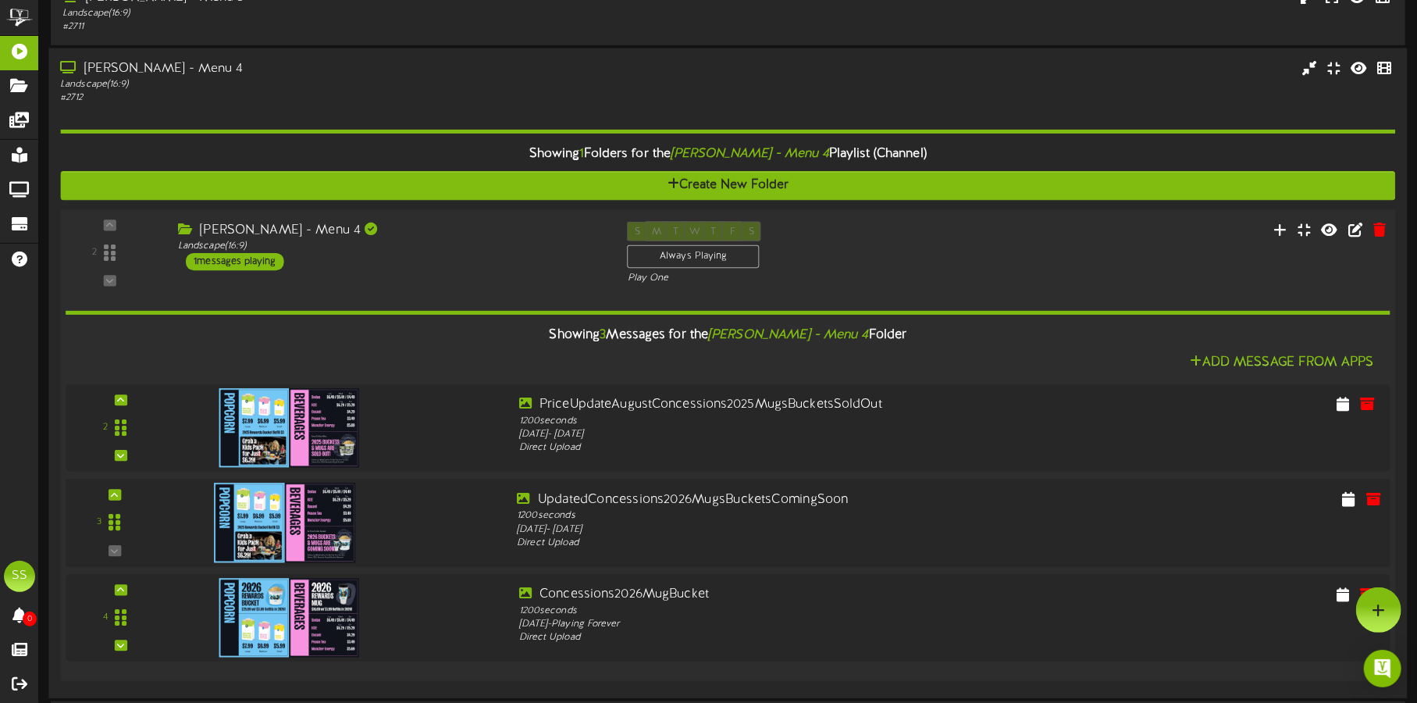
click at [287, 514] on img at bounding box center [285, 523] width 142 height 80
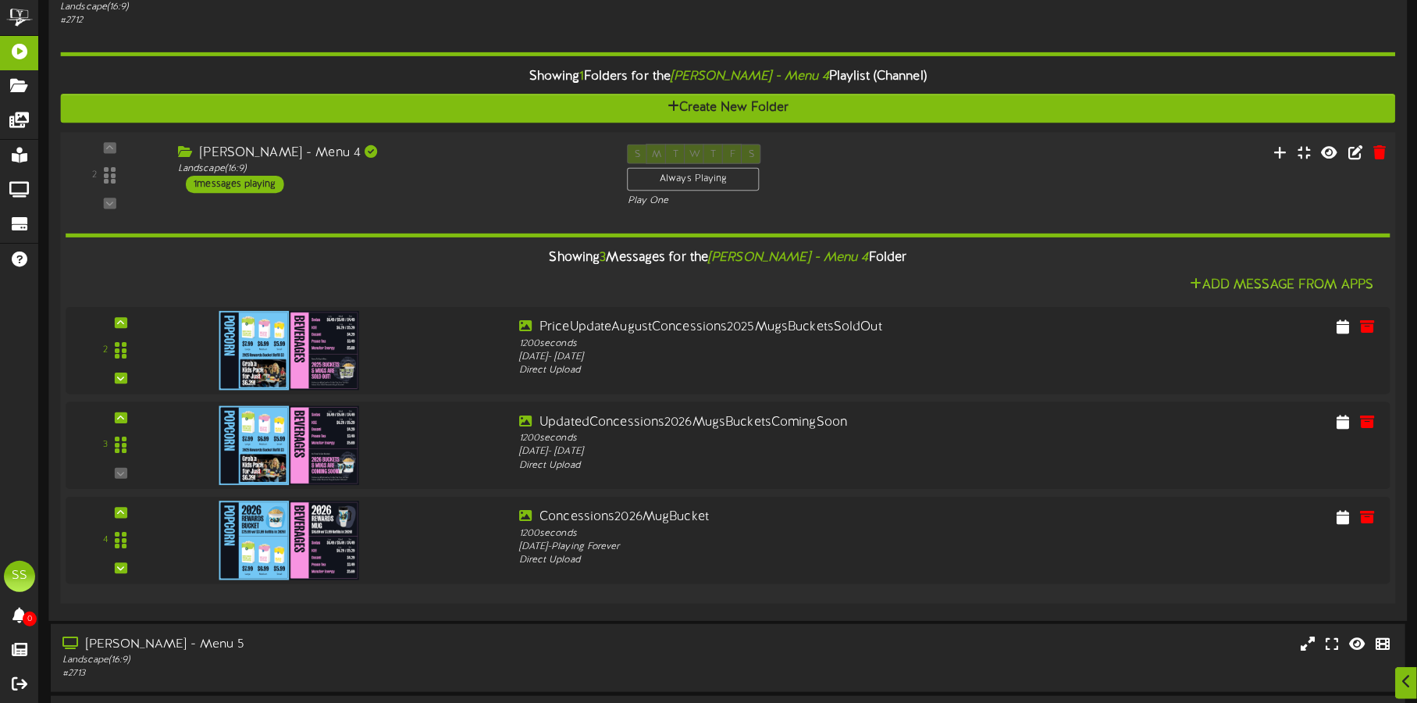
scroll to position [682, 0]
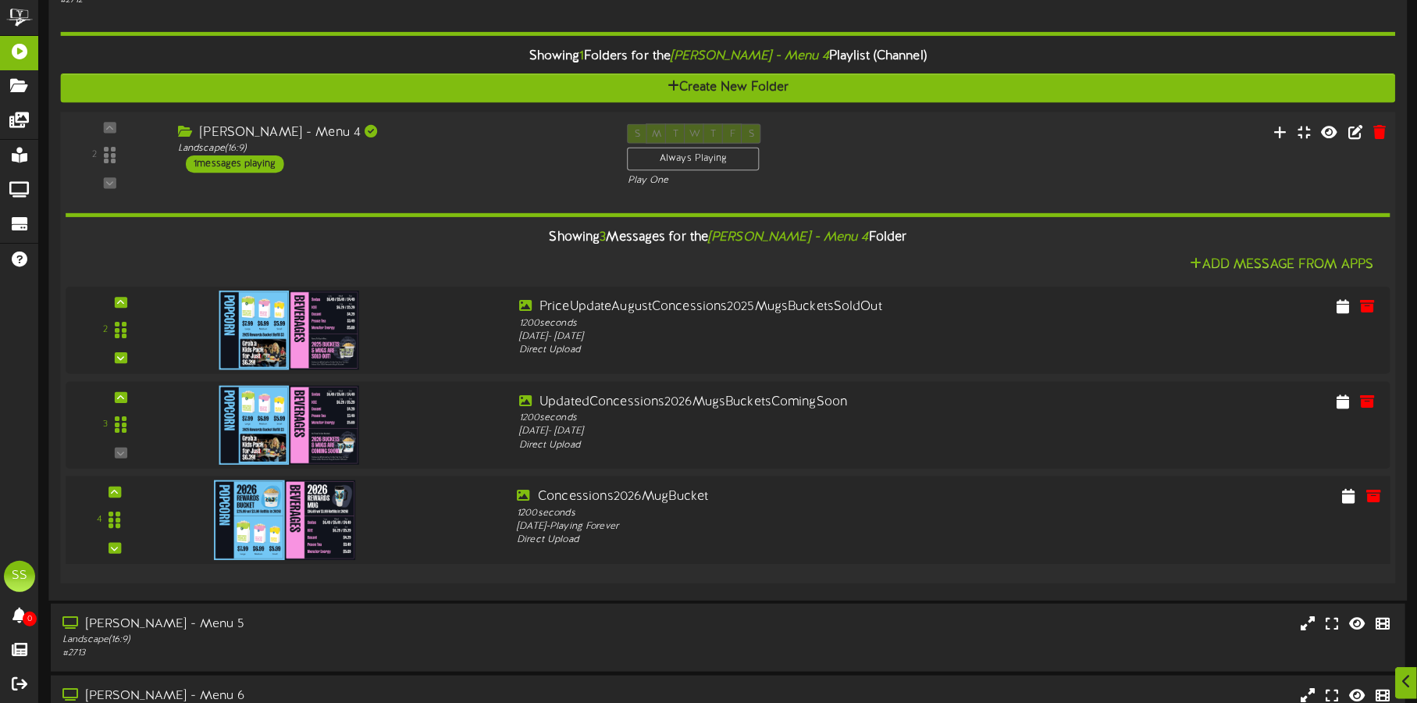
click at [283, 516] on img at bounding box center [285, 520] width 142 height 80
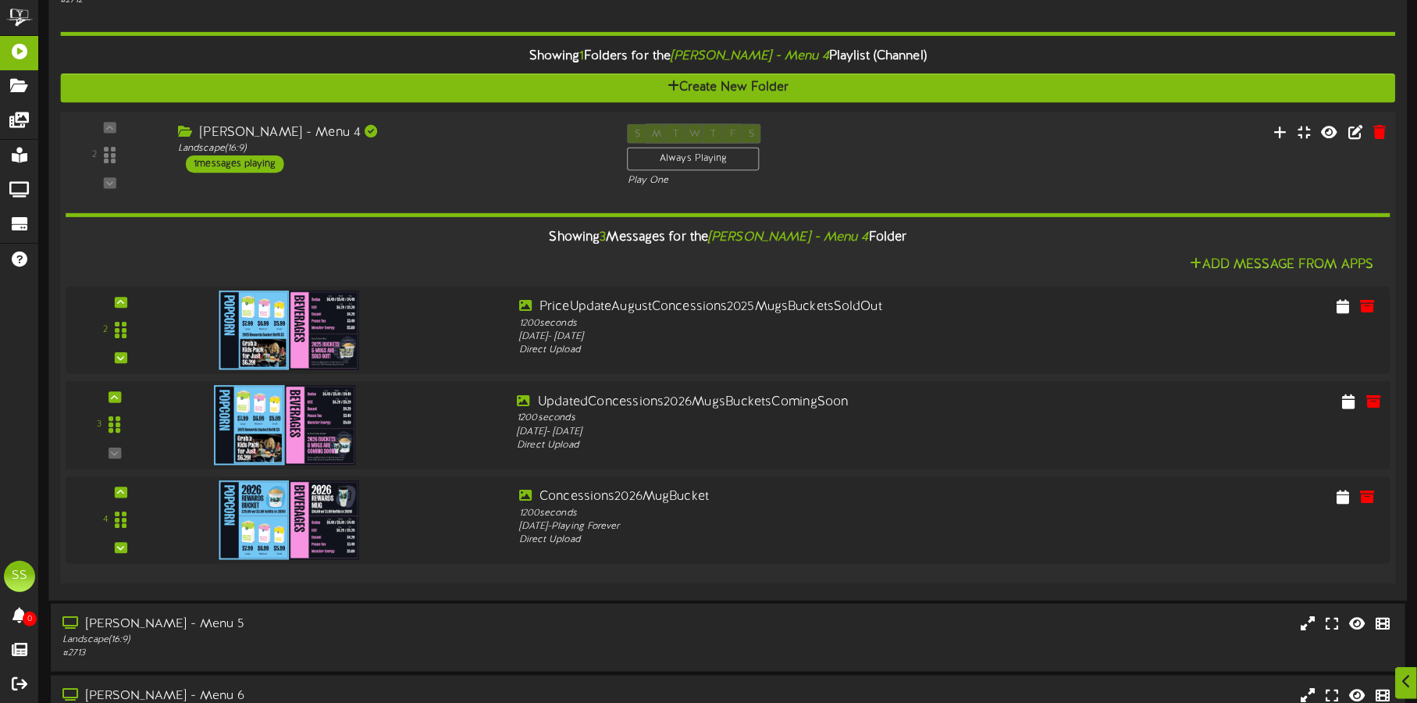
click at [273, 417] on img at bounding box center [285, 425] width 142 height 80
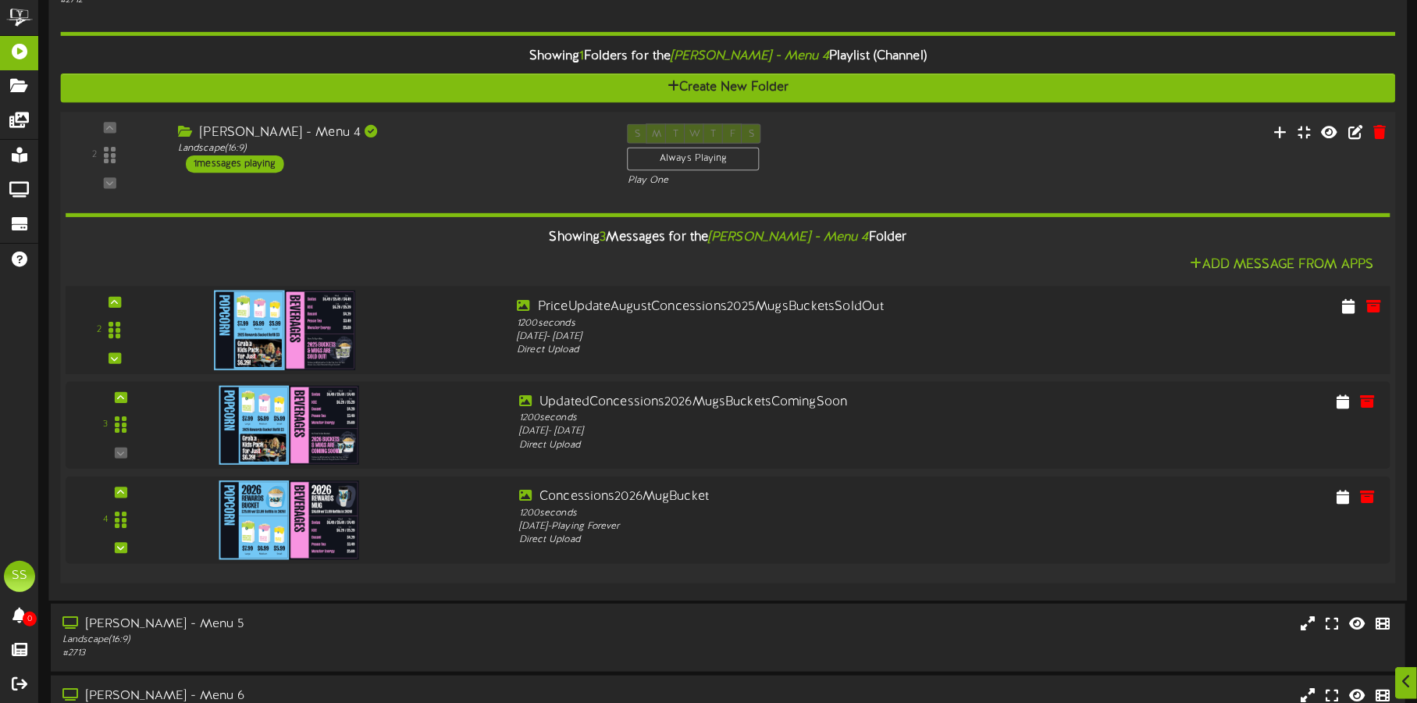
click at [264, 330] on img at bounding box center [285, 330] width 142 height 80
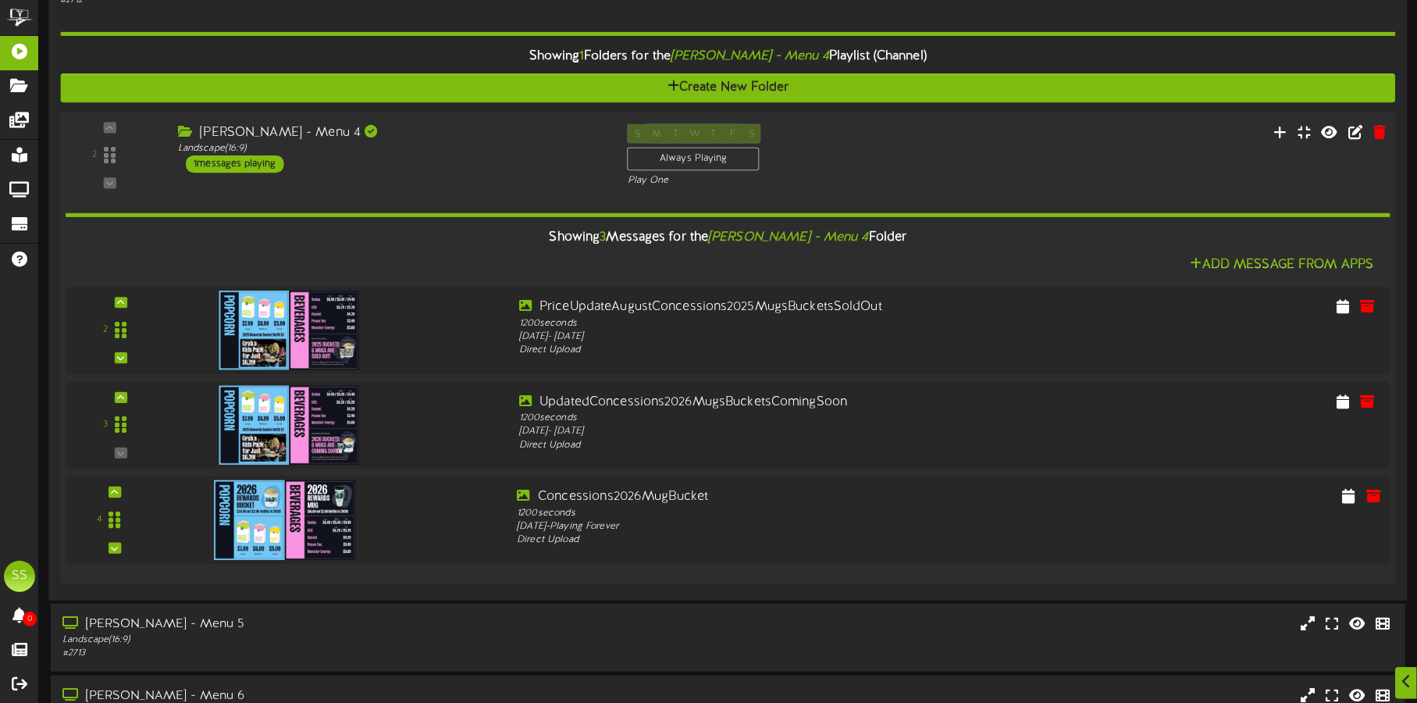
click at [258, 513] on img at bounding box center [285, 520] width 142 height 80
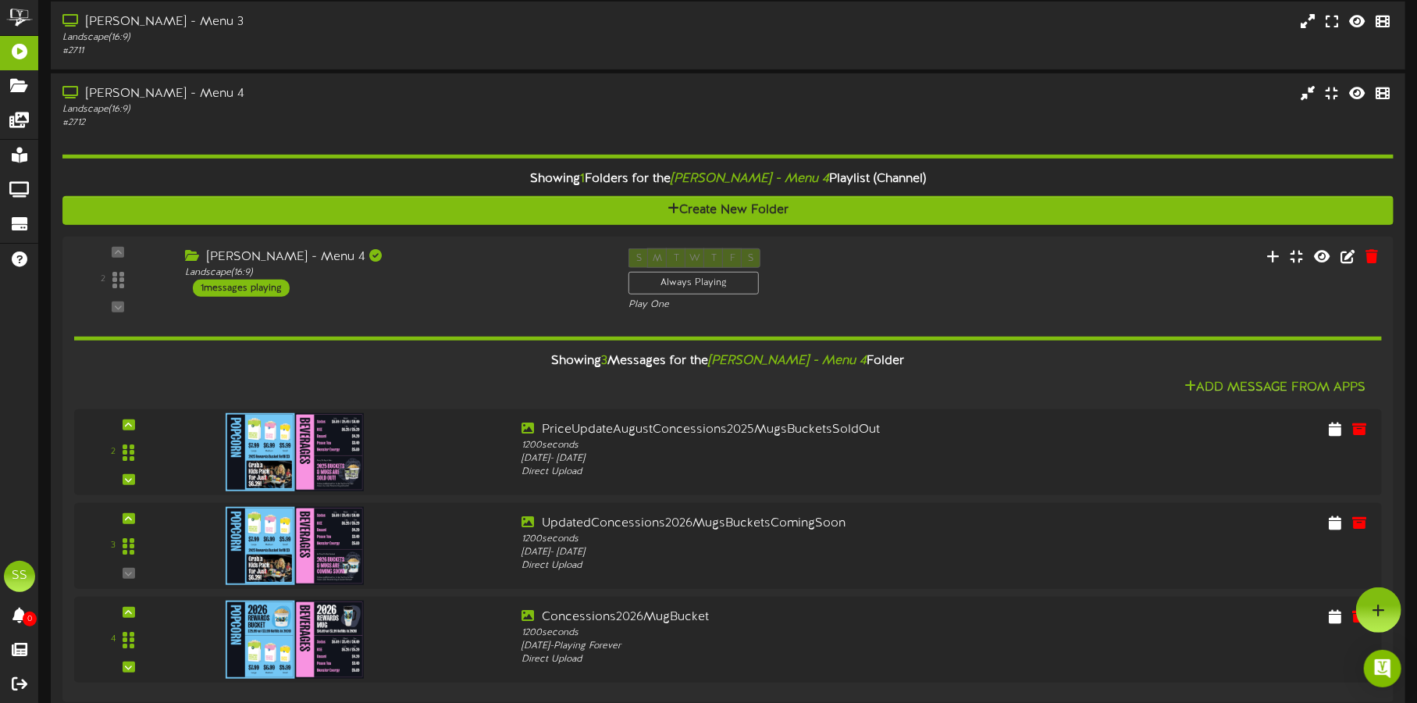
scroll to position [486, 0]
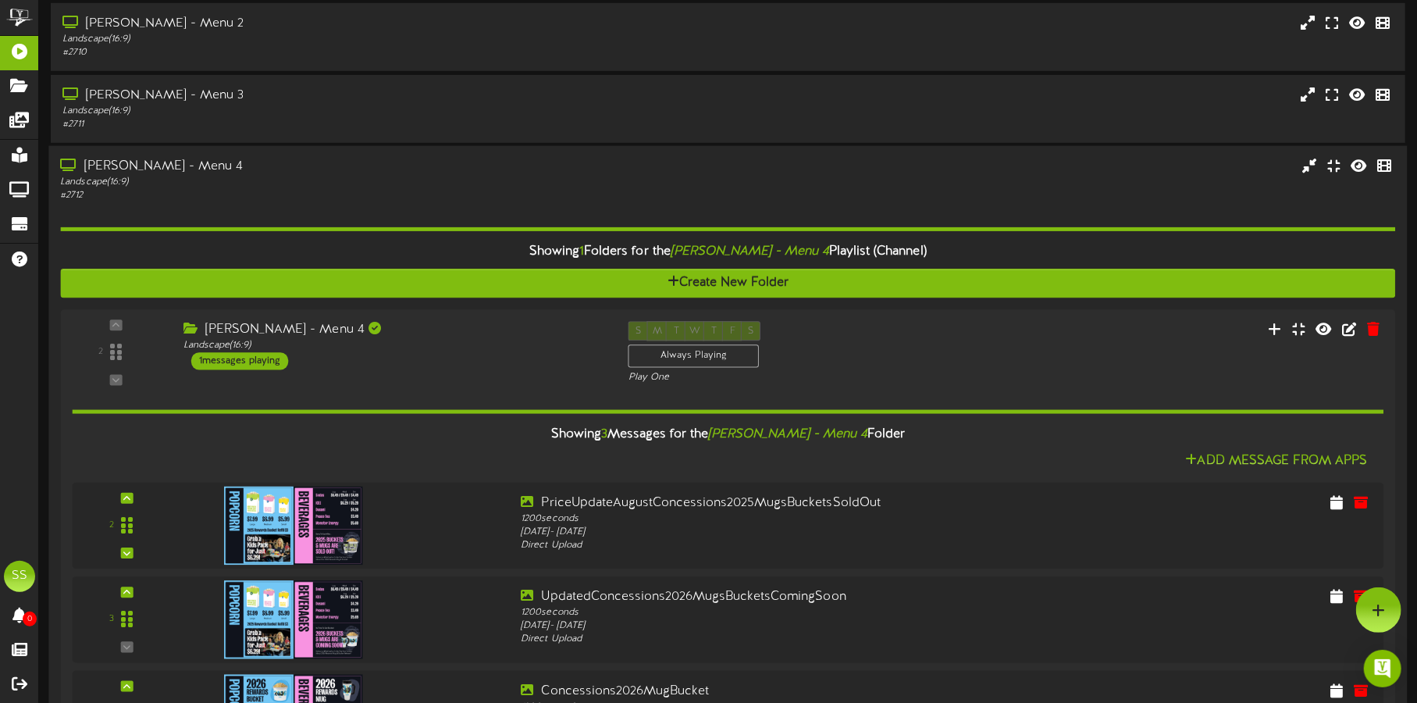
click at [299, 170] on div "[PERSON_NAME] - Menu 4" at bounding box center [331, 167] width 543 height 18
